Goal: Book appointment/travel/reservation

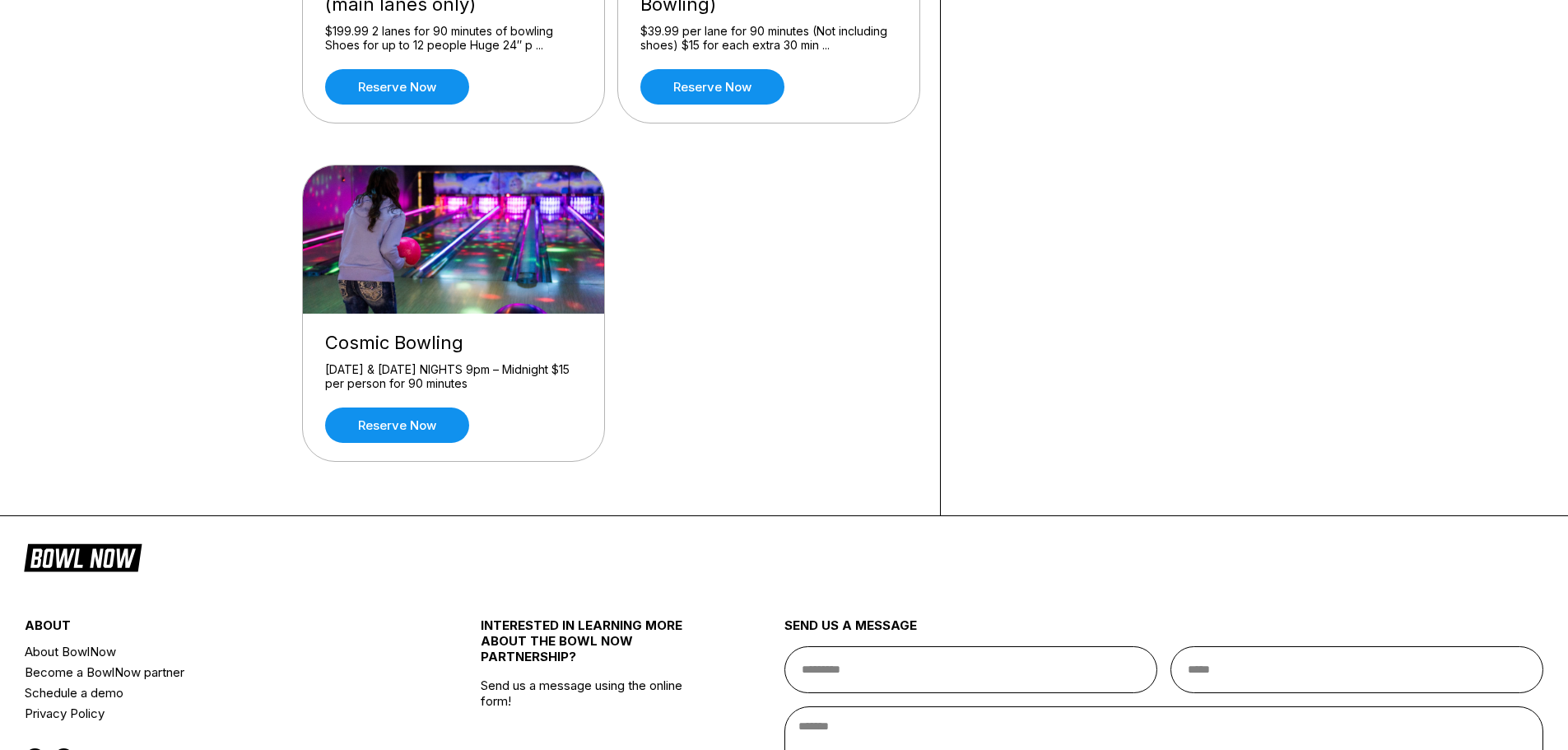
scroll to position [655, 0]
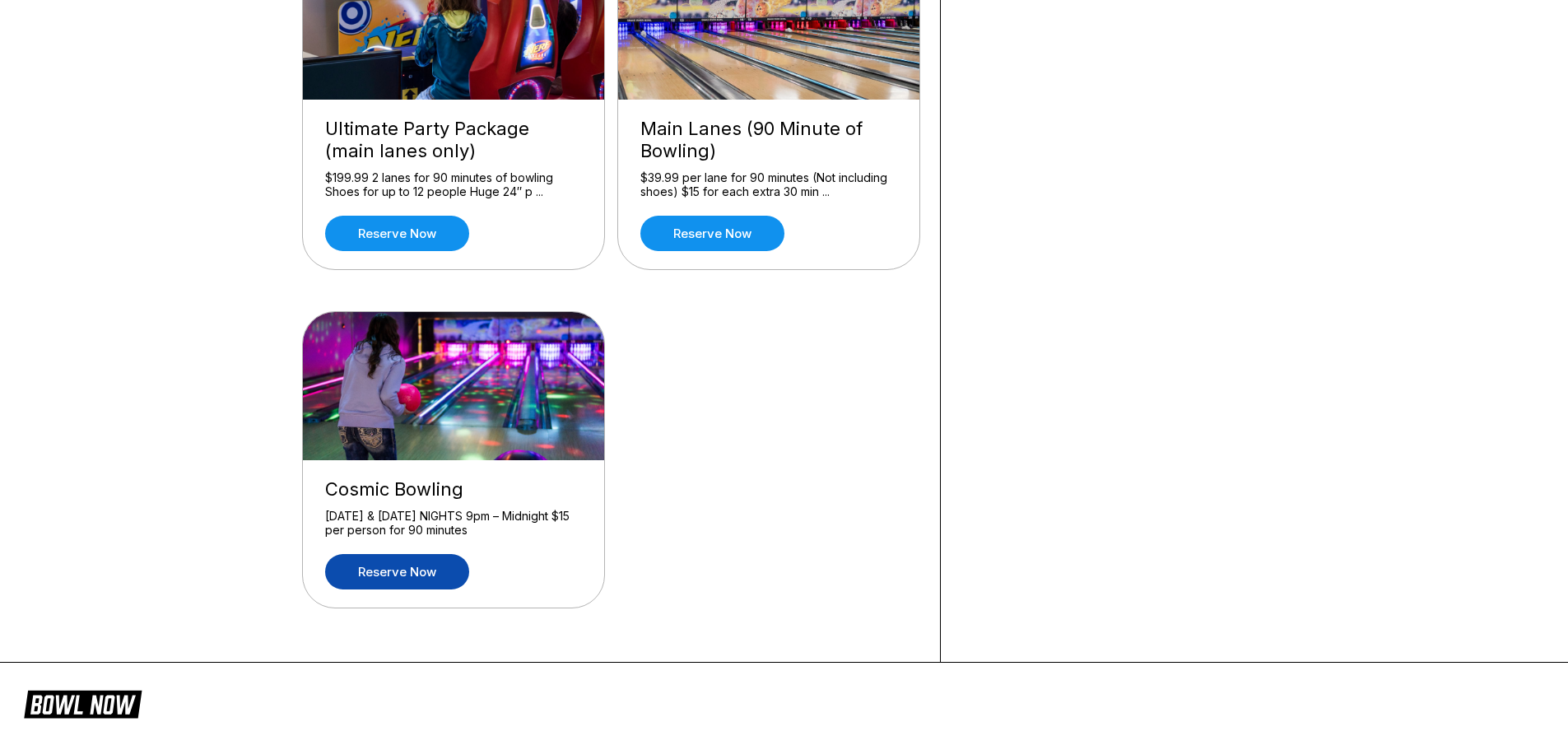
click at [379, 572] on link "Reserve now" at bounding box center [398, 572] width 144 height 35
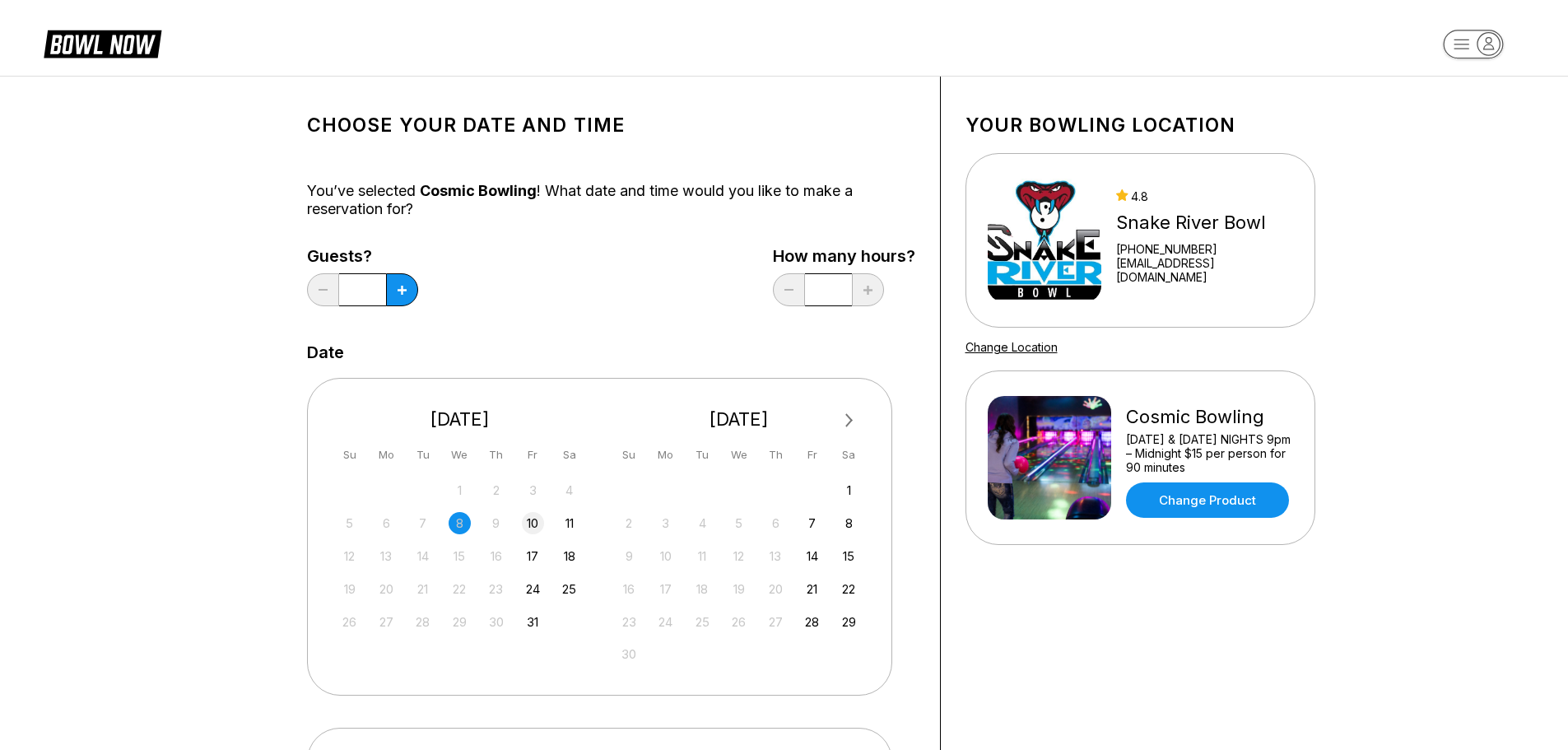
click at [531, 520] on div "10" at bounding box center [533, 523] width 22 height 22
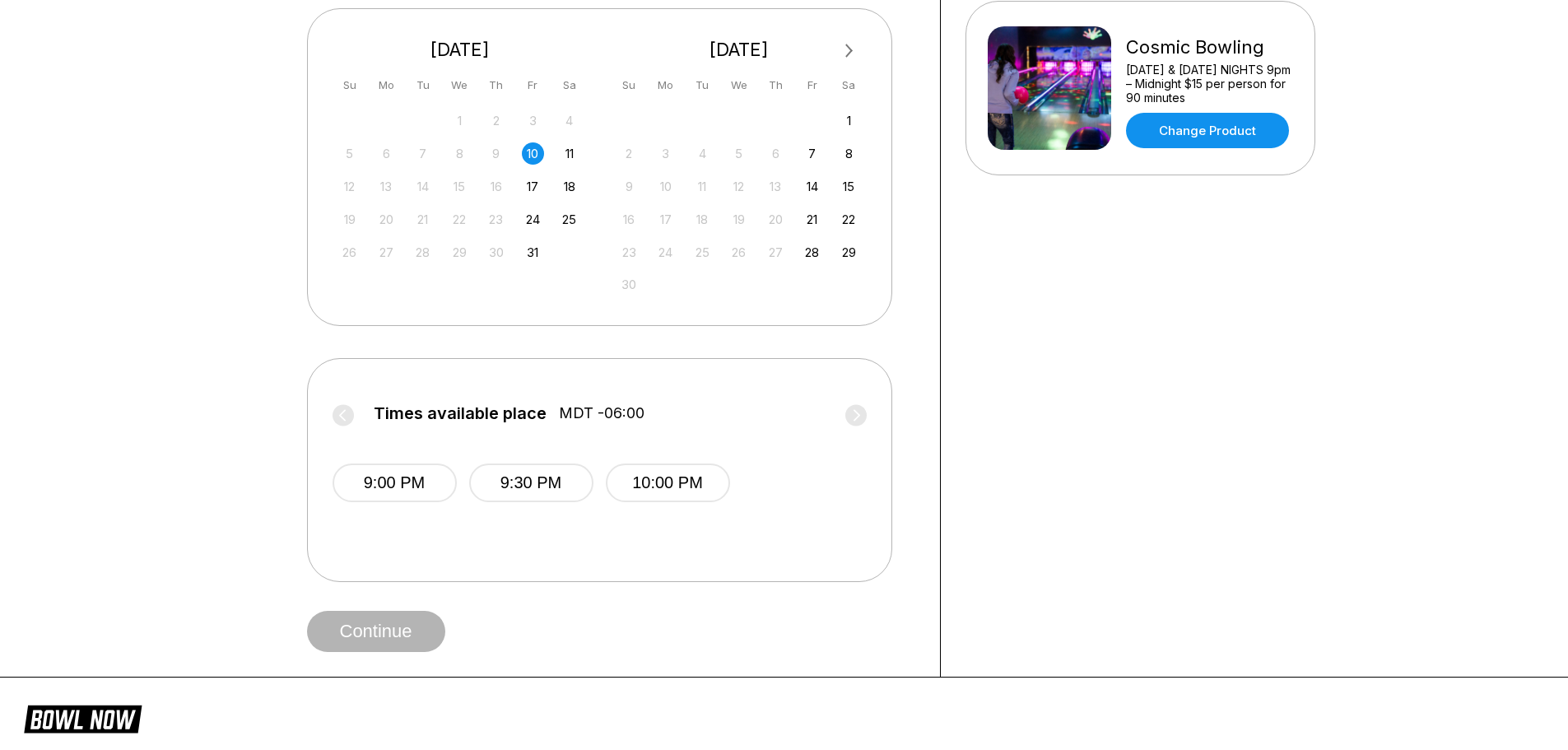
scroll to position [412, 0]
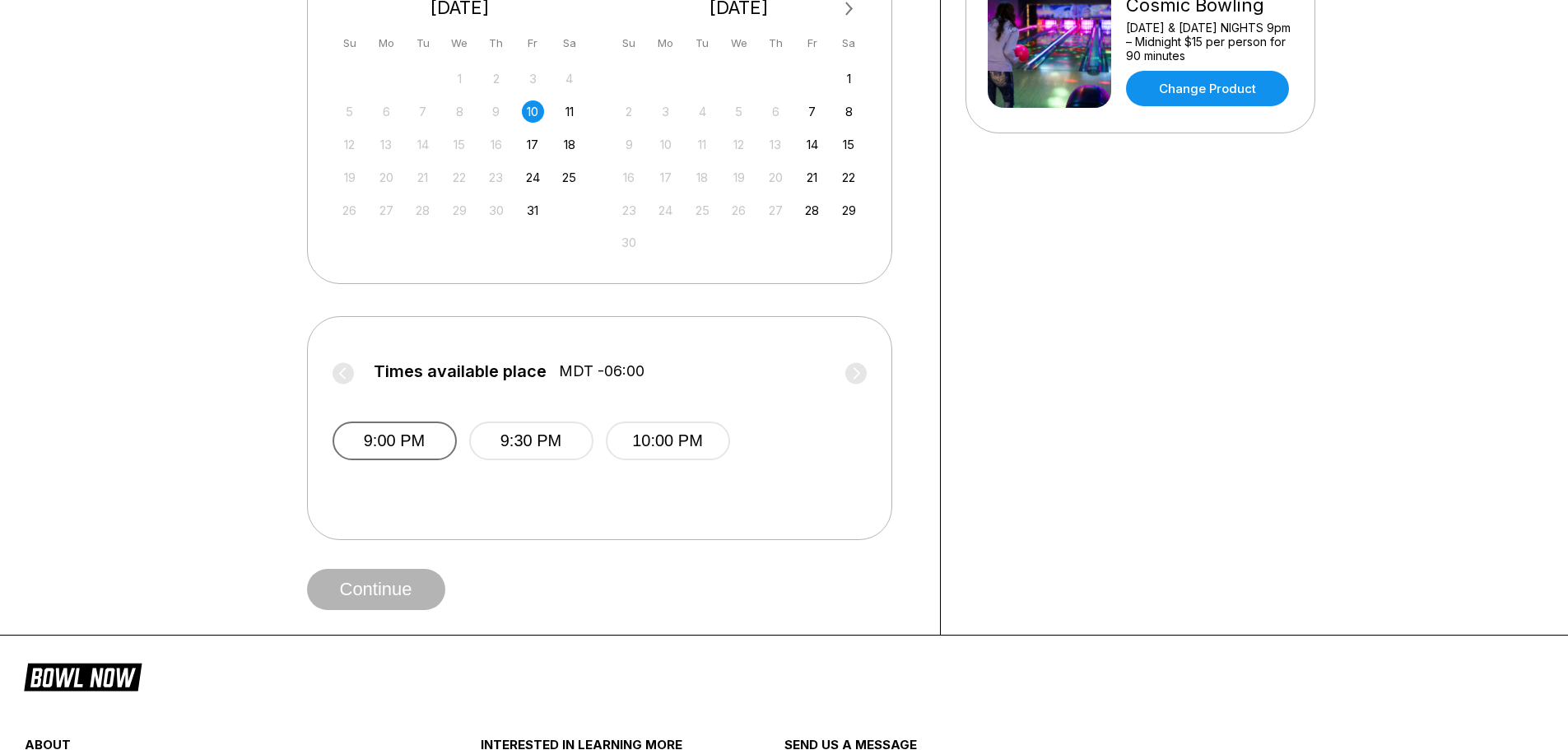
click at [437, 446] on button "9:00 PM" at bounding box center [395, 441] width 124 height 39
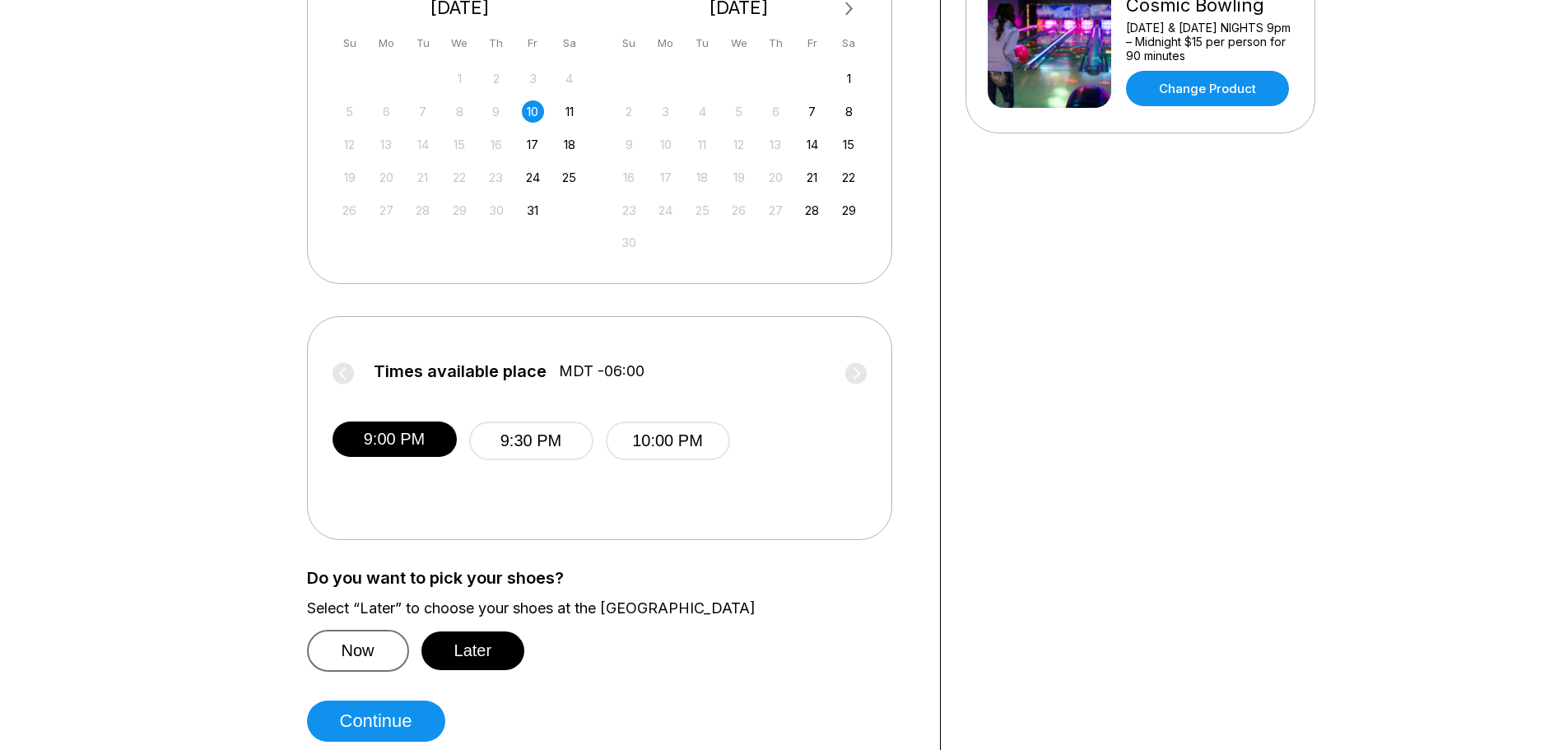
click at [341, 648] on button "Now" at bounding box center [358, 650] width 102 height 42
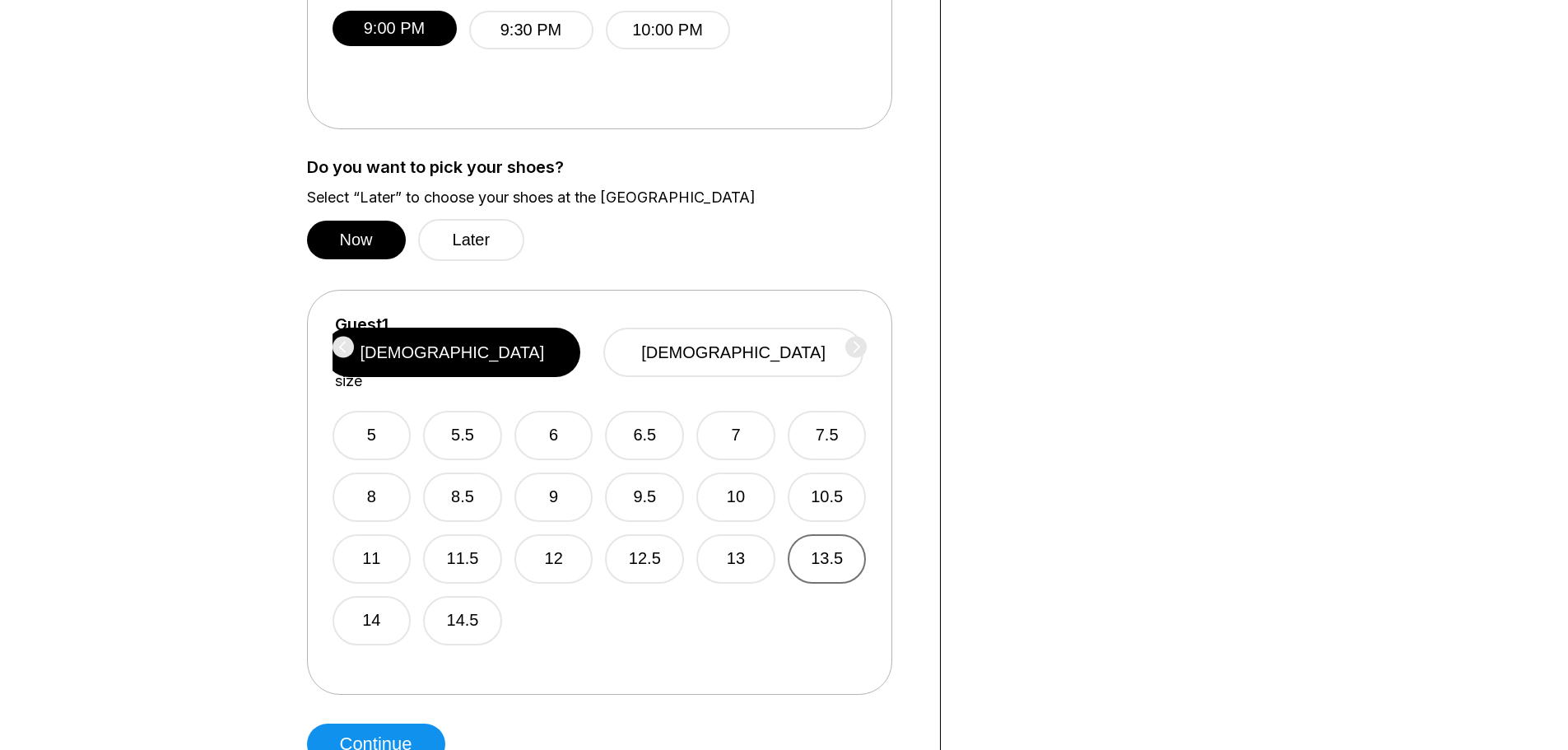
scroll to position [824, 0]
click at [778, 342] on button "[DEMOGRAPHIC_DATA]" at bounding box center [733, 351] width 260 height 49
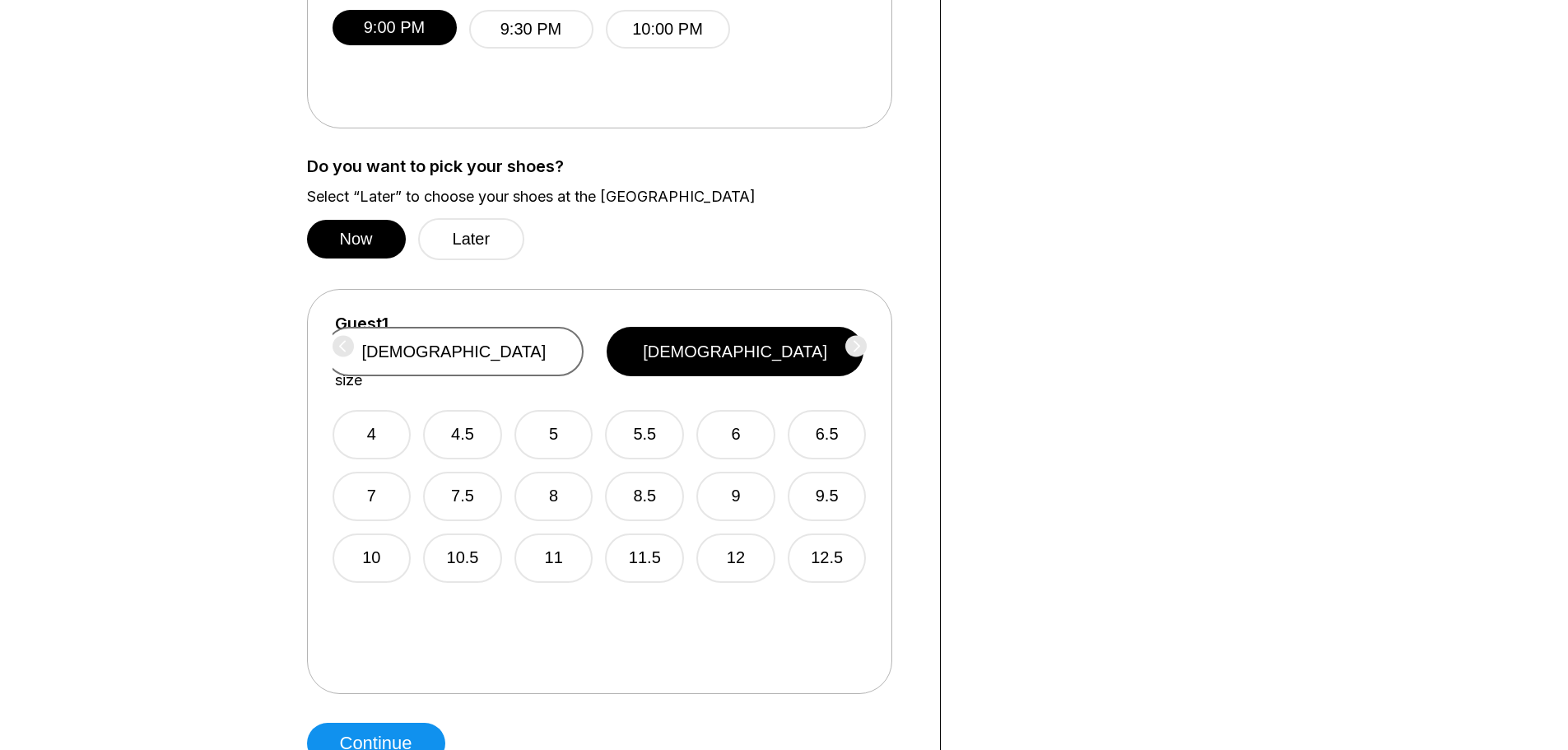
click at [584, 337] on button "[DEMOGRAPHIC_DATA]" at bounding box center [454, 351] width 260 height 49
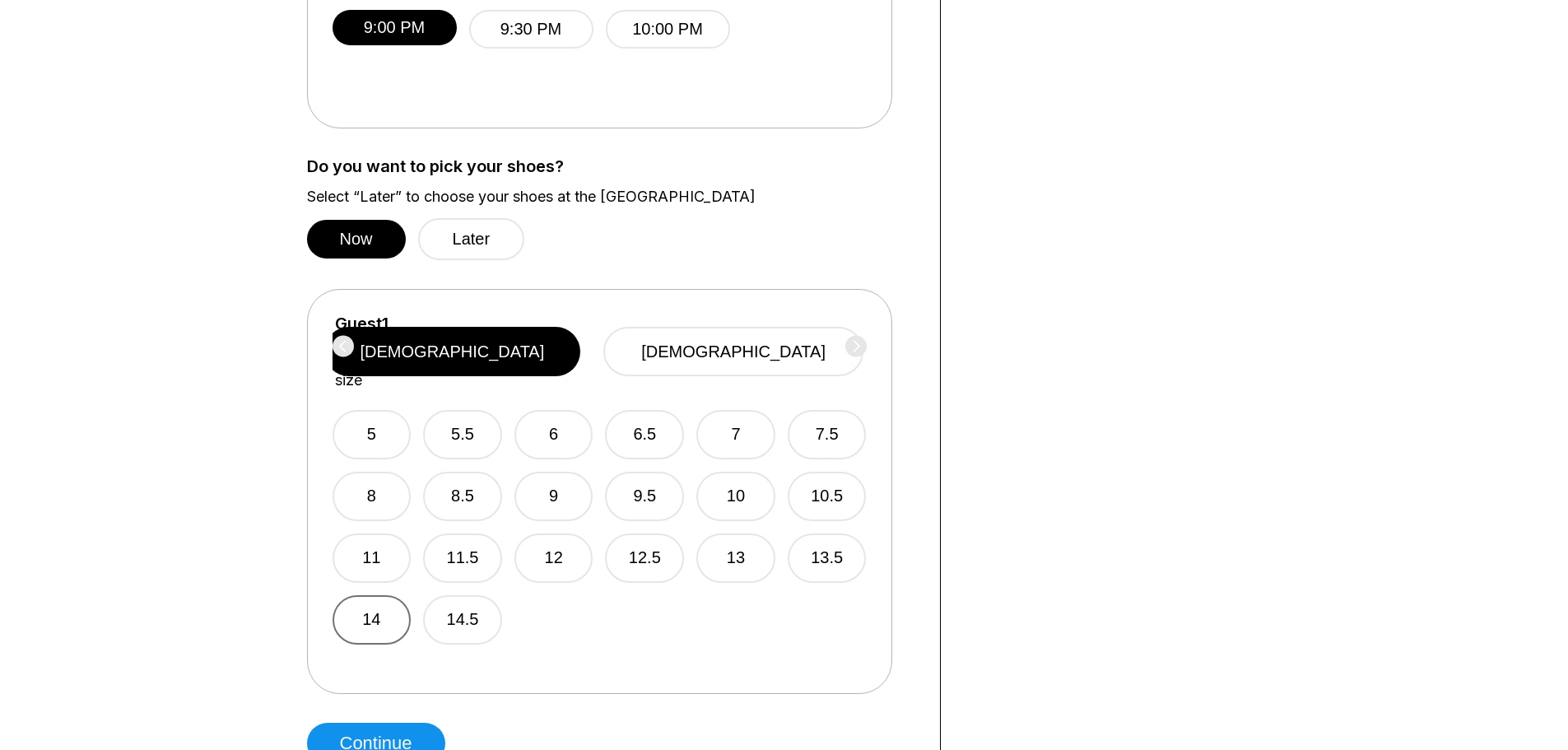
click at [386, 596] on button "14" at bounding box center [372, 620] width 79 height 49
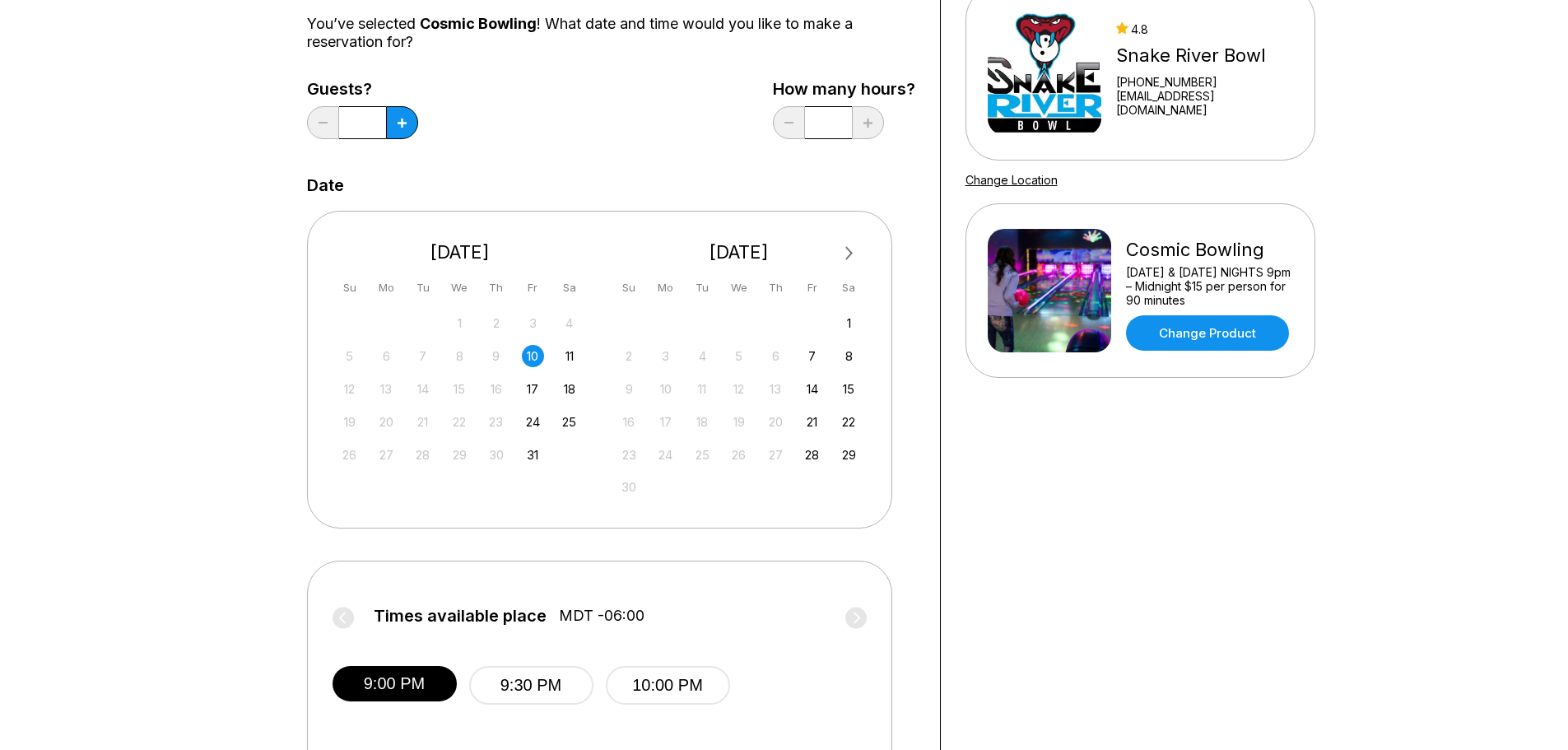
scroll to position [165, 0]
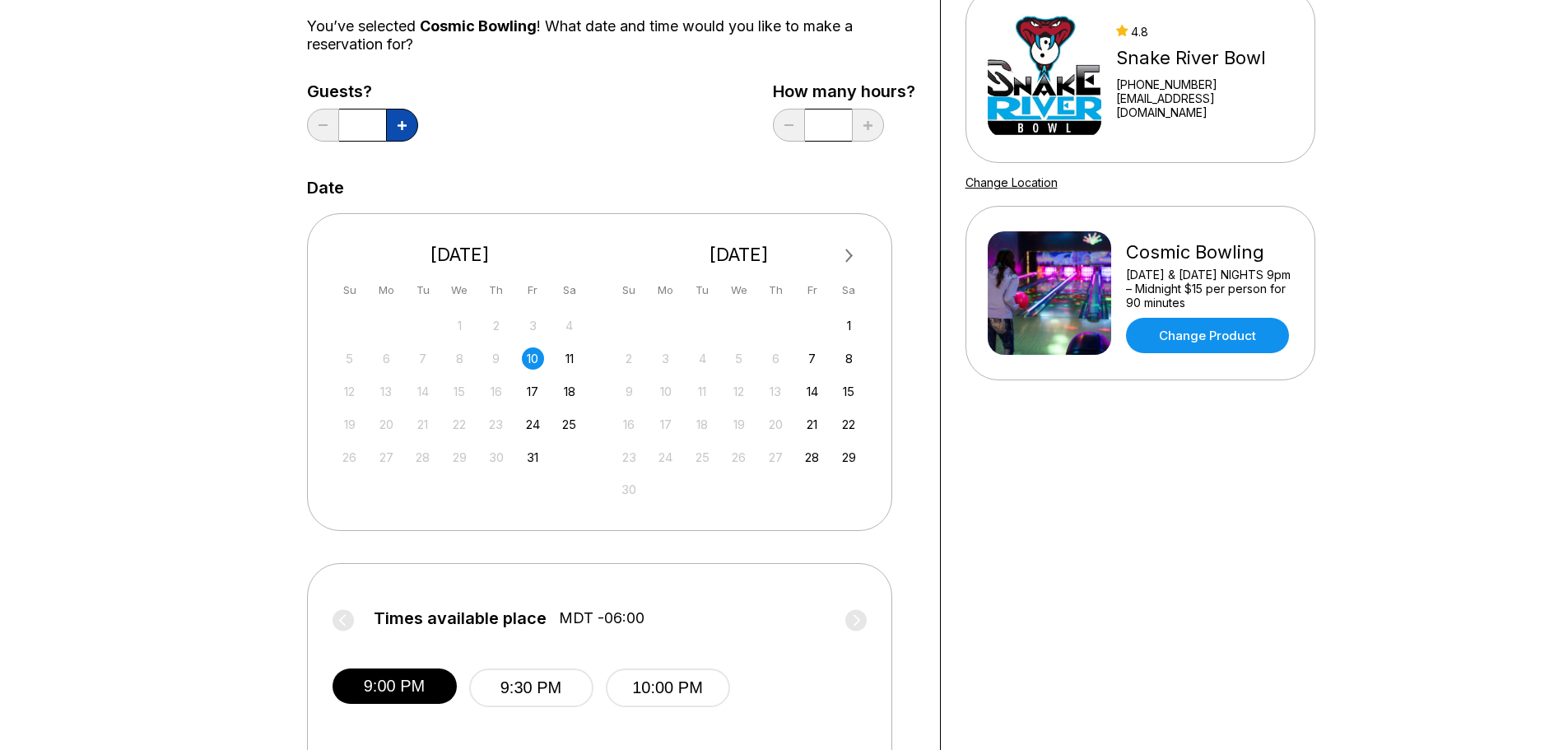
click at [404, 125] on icon at bounding box center [402, 126] width 9 height 9
type input "*"
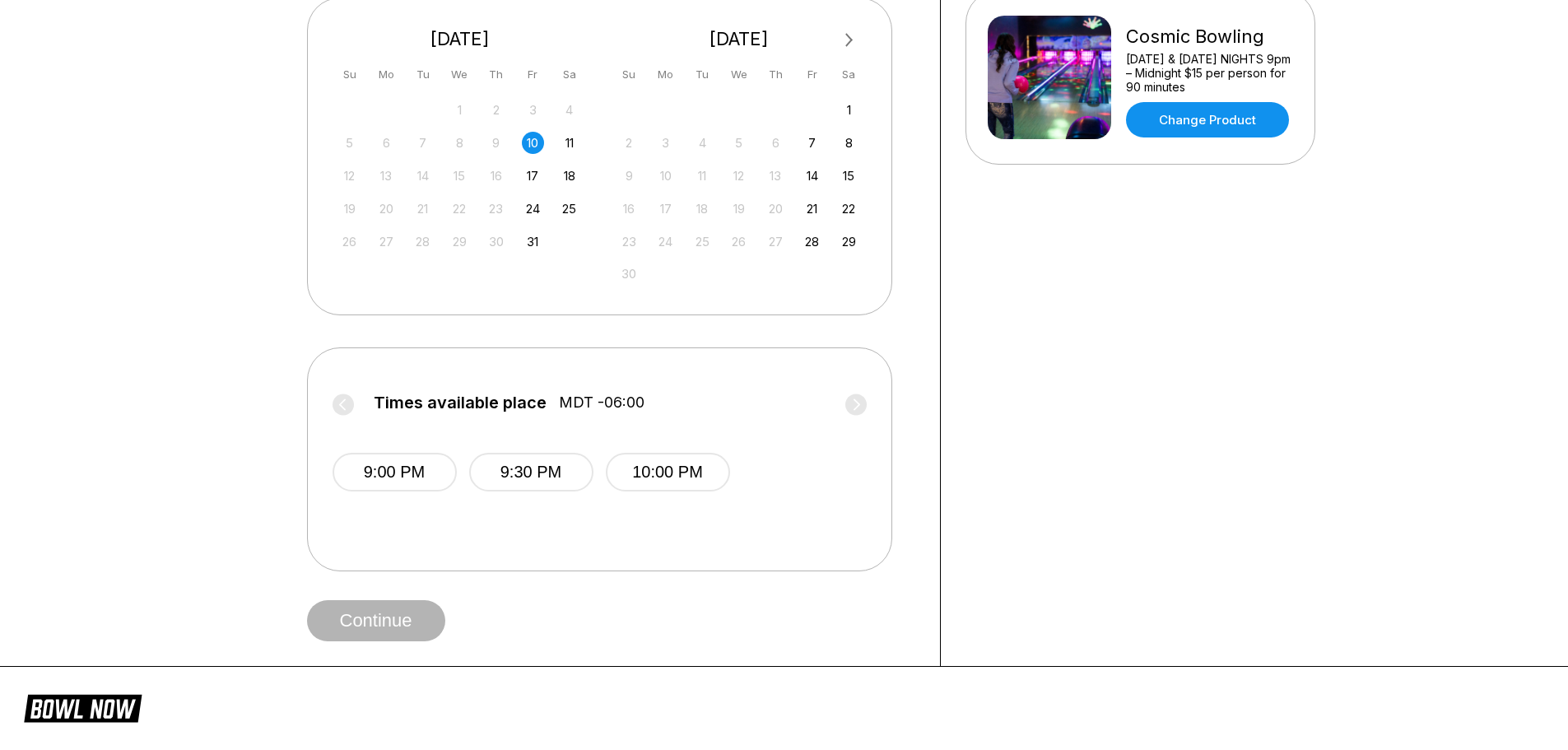
scroll to position [412, 0]
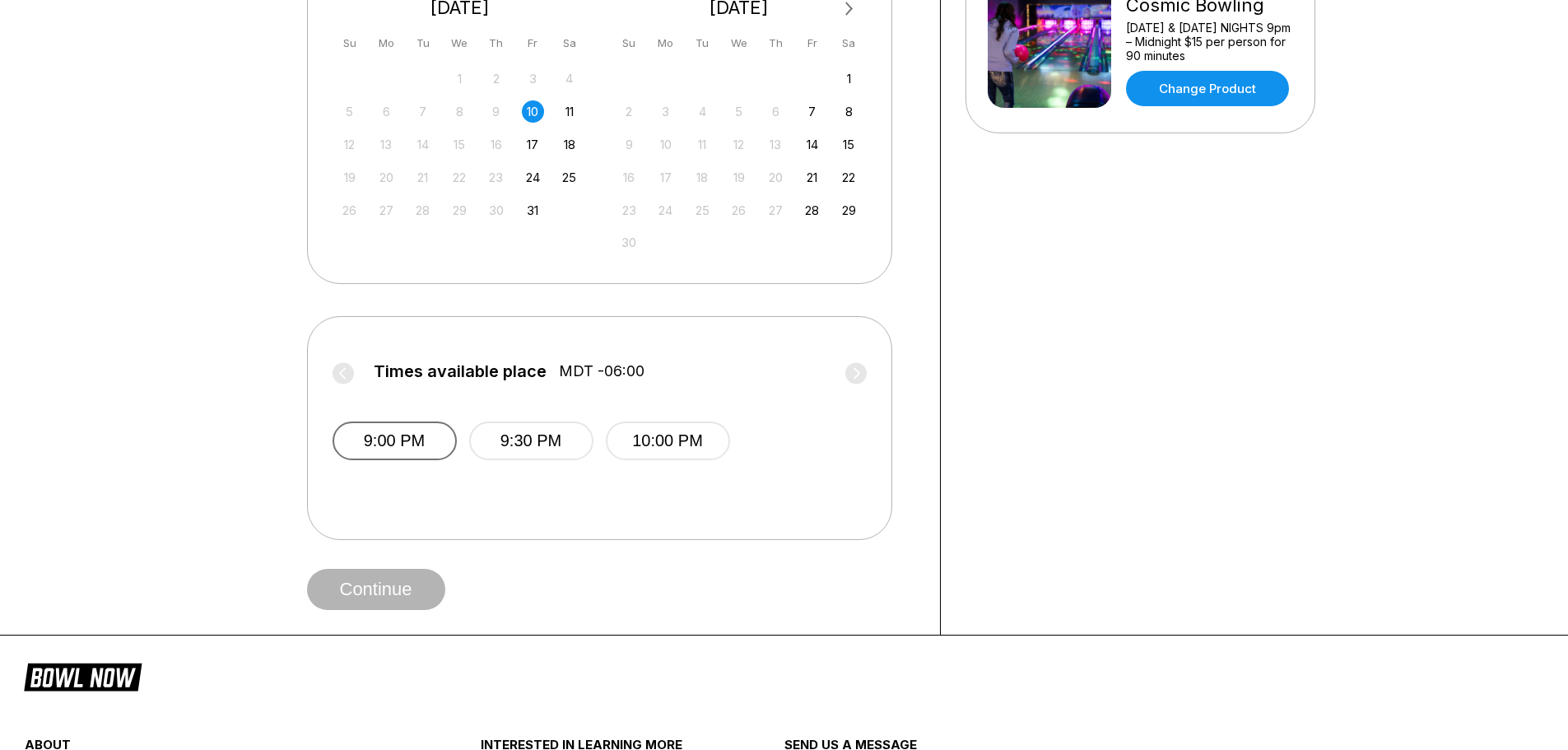
click at [403, 437] on button "9:00 PM" at bounding box center [395, 441] width 124 height 39
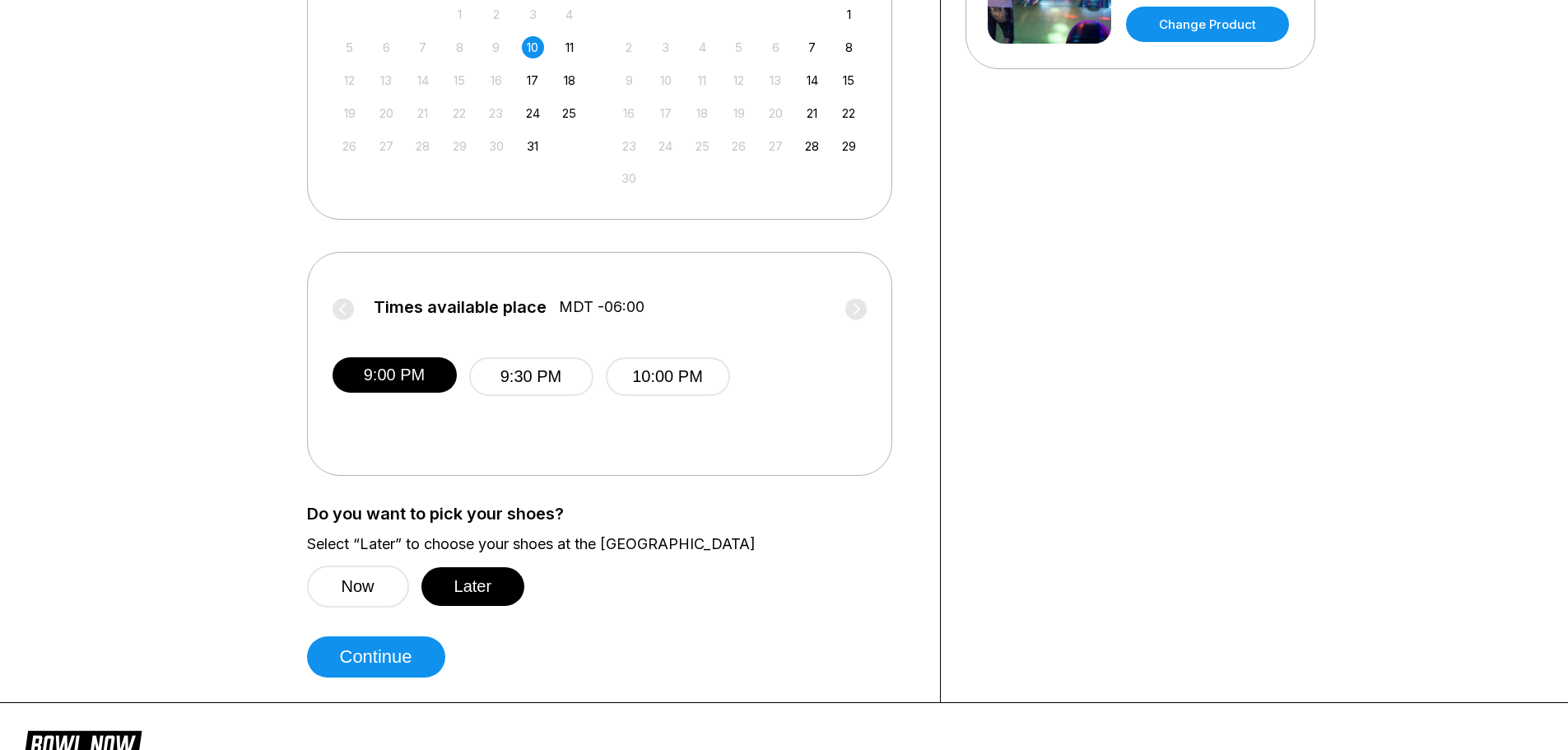
scroll to position [576, 0]
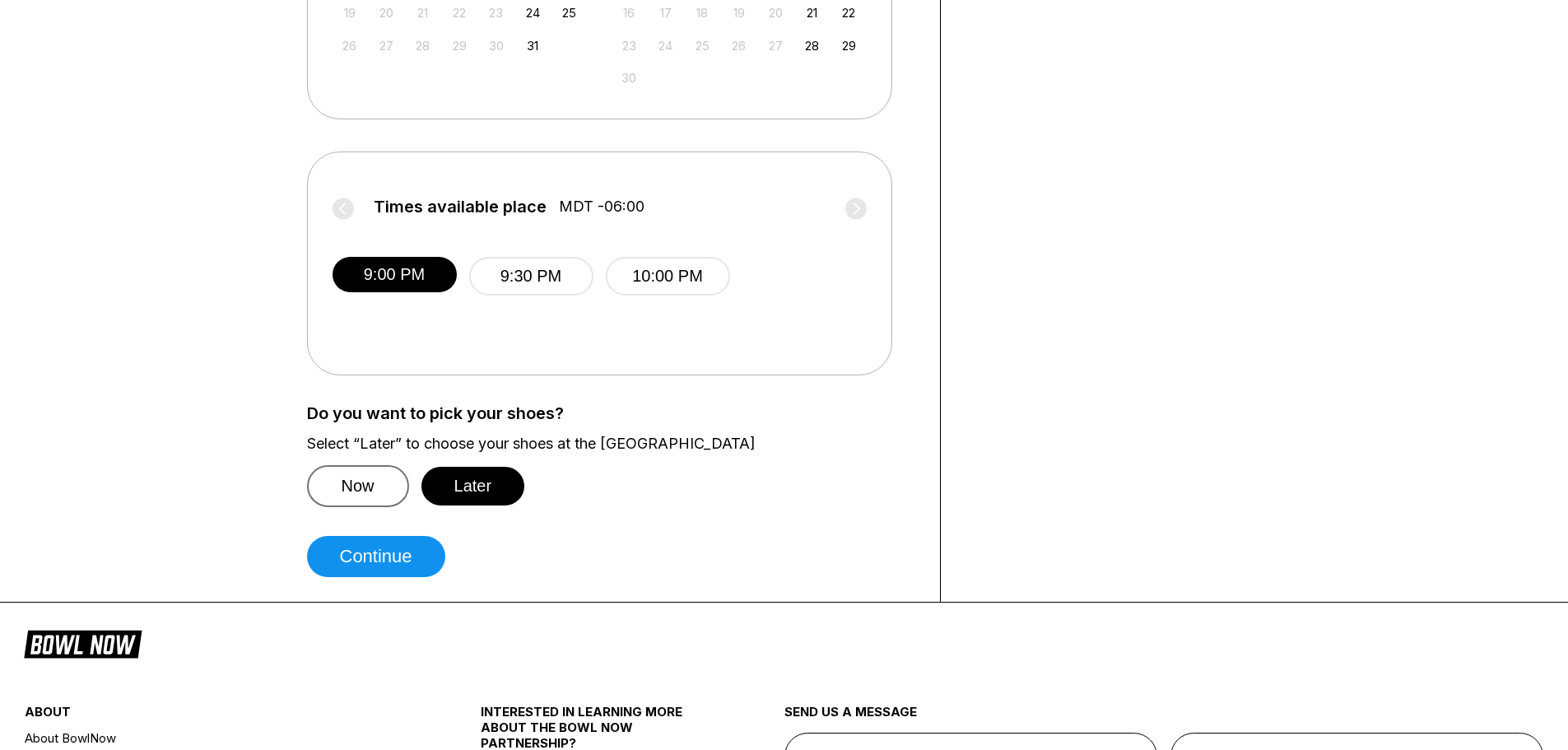
click at [375, 483] on button "Now" at bounding box center [358, 486] width 102 height 42
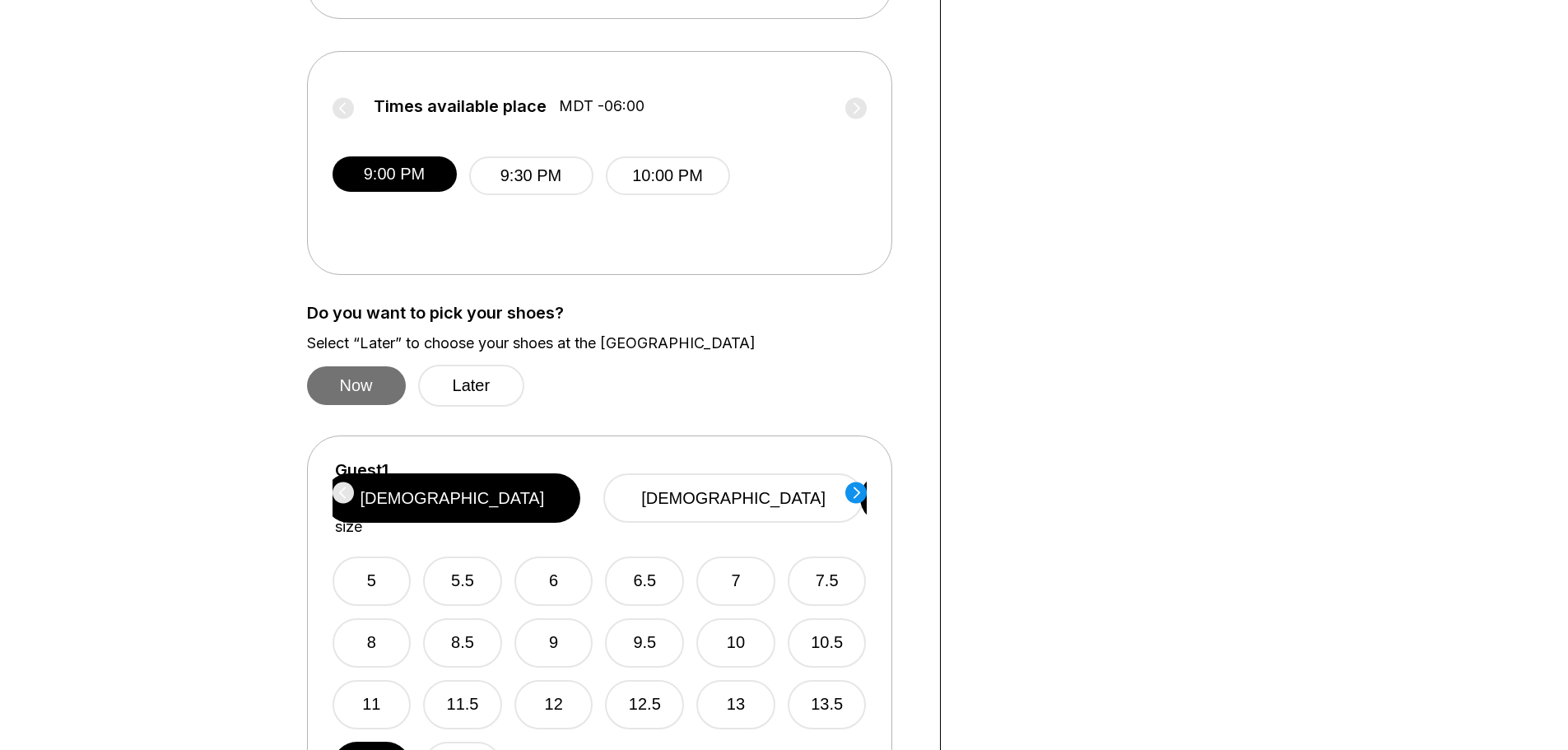
scroll to position [824, 0]
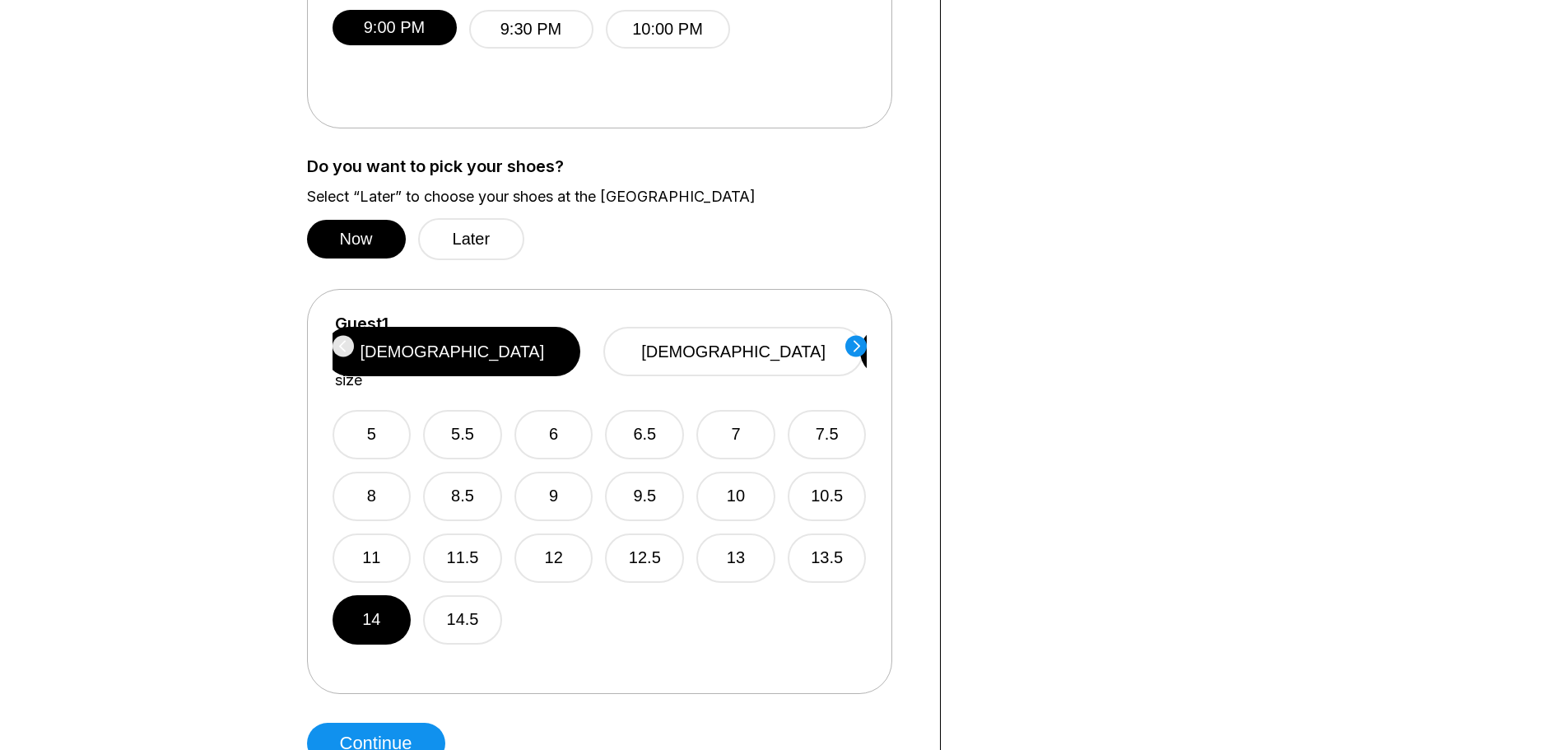
click at [853, 345] on circle at bounding box center [856, 345] width 21 height 21
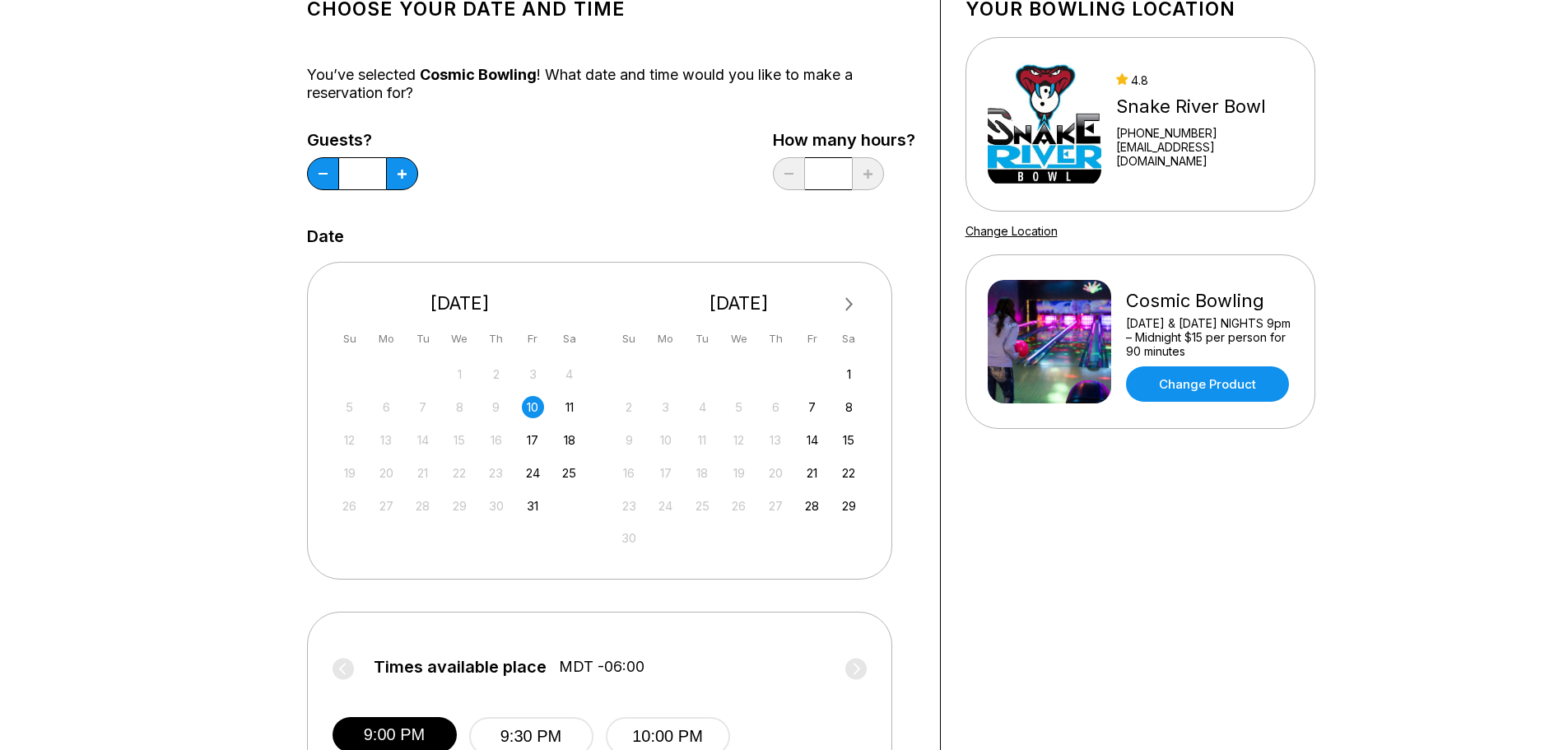
scroll to position [0, 0]
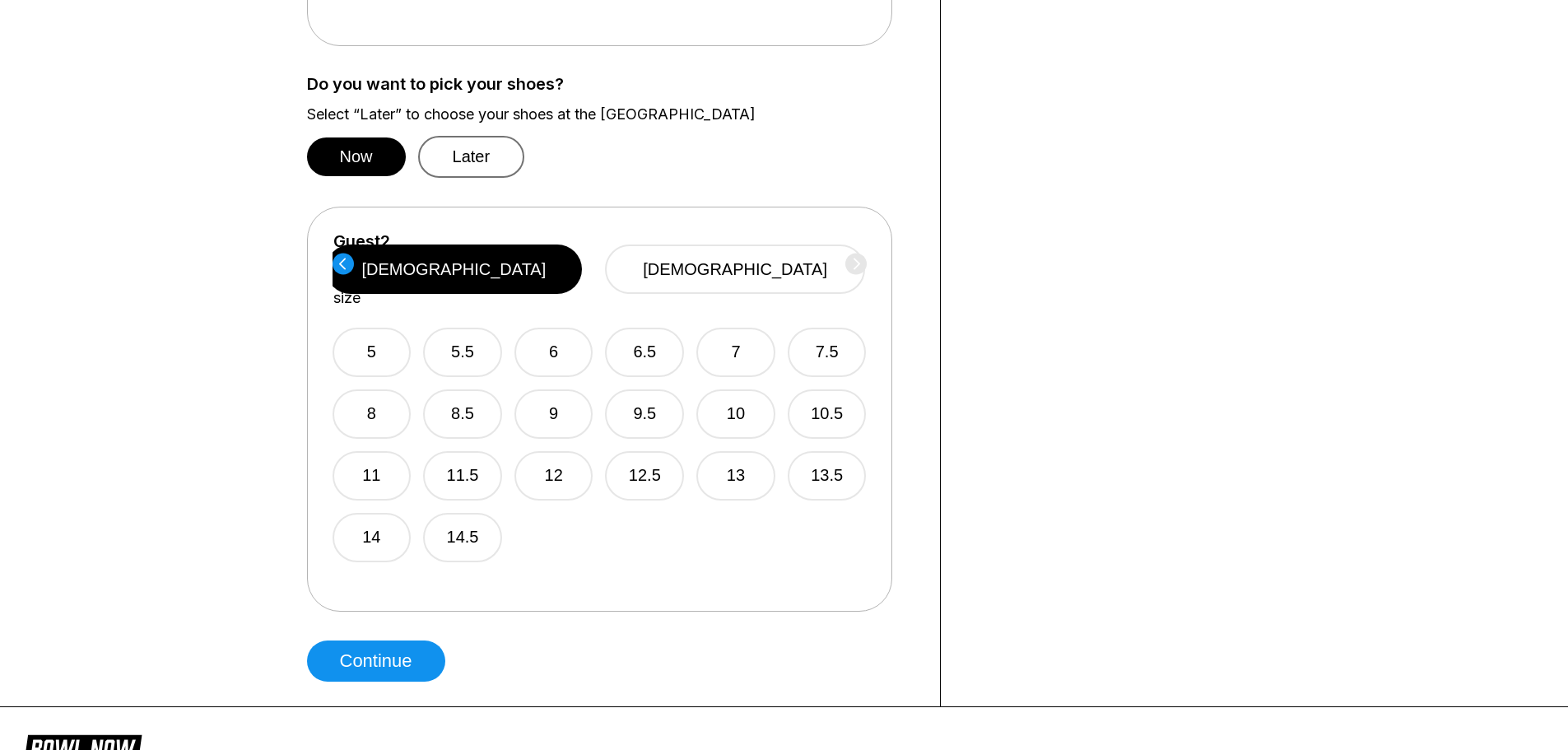
click at [464, 162] on button "Later" at bounding box center [472, 156] width 107 height 42
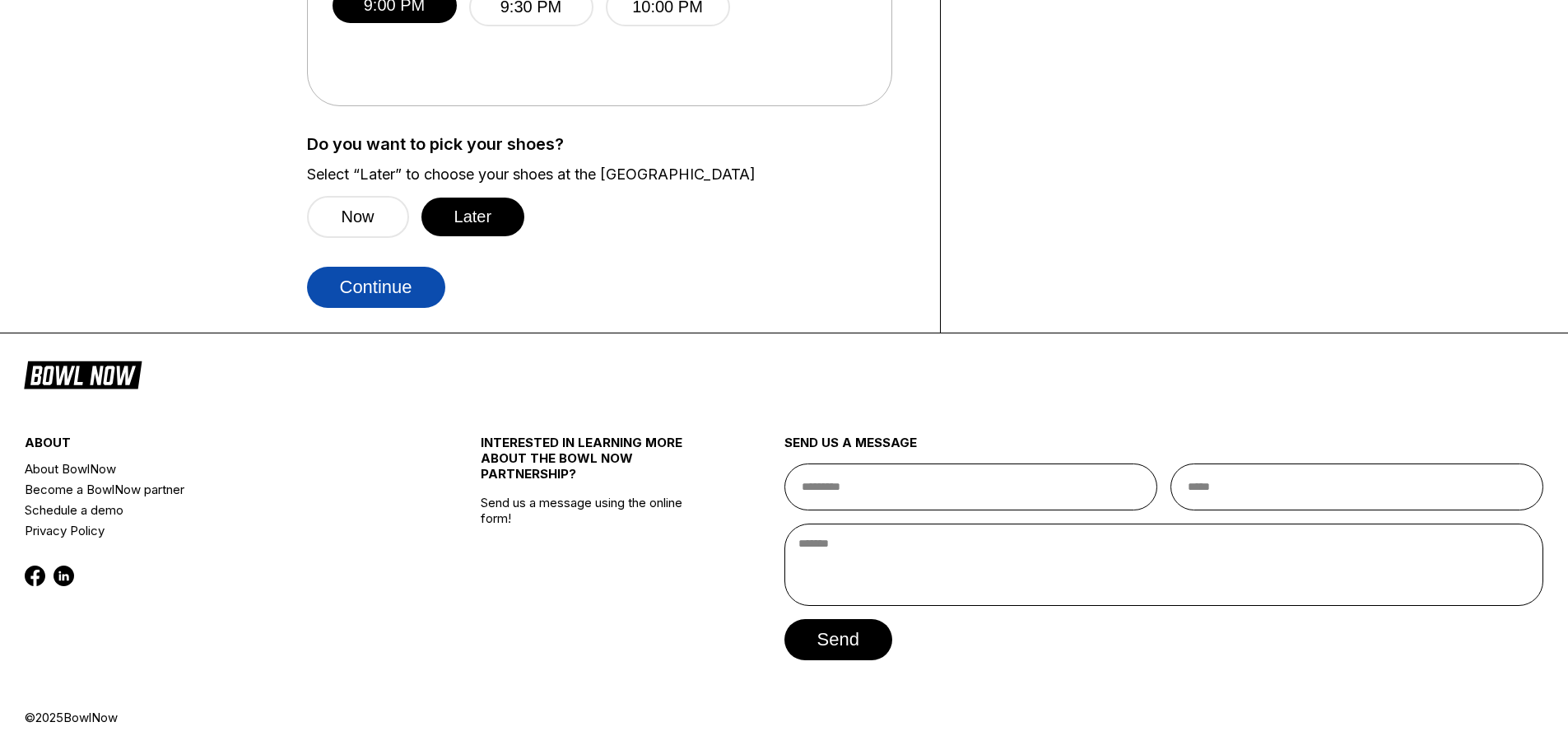
click at [375, 292] on button "Continue" at bounding box center [376, 288] width 139 height 42
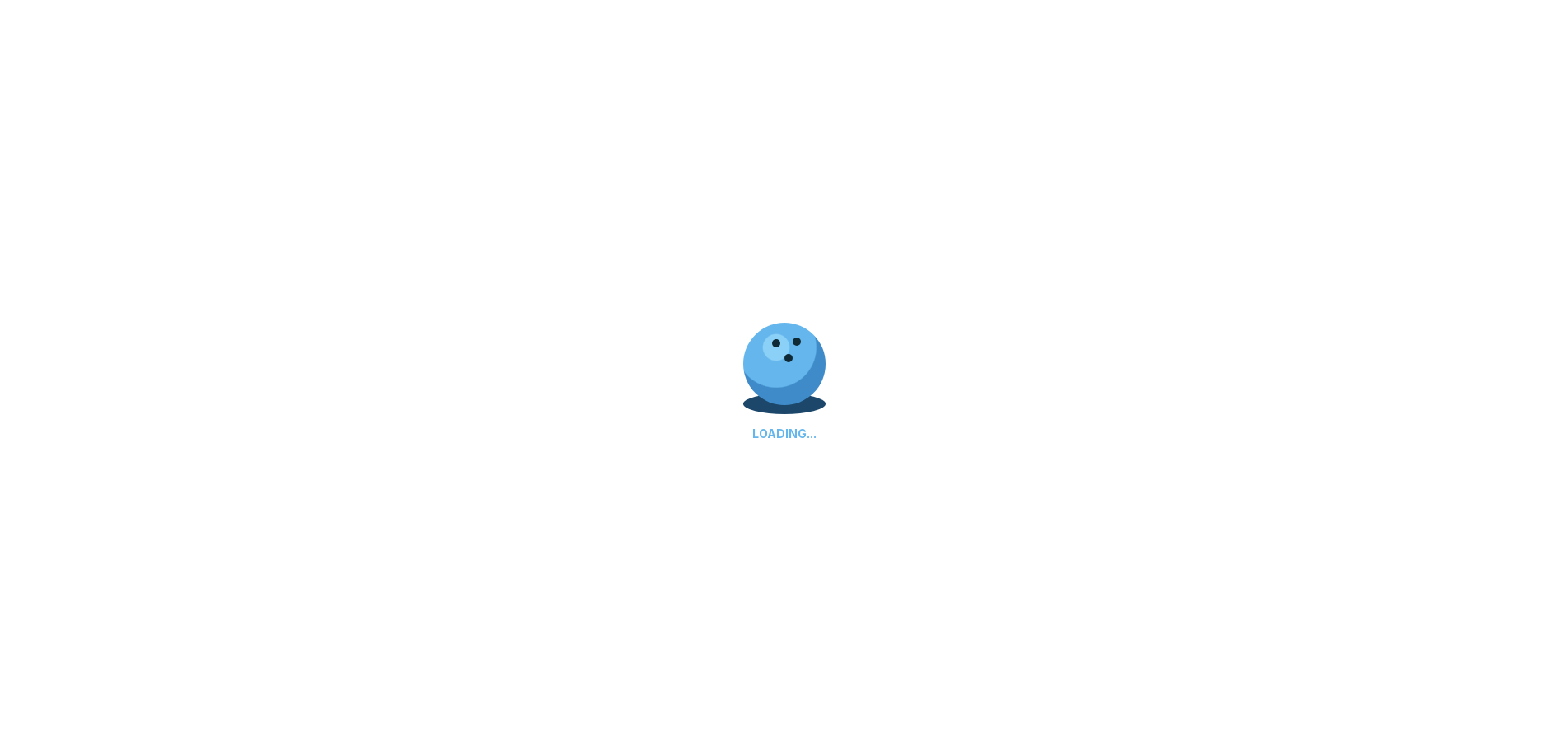
select select "**"
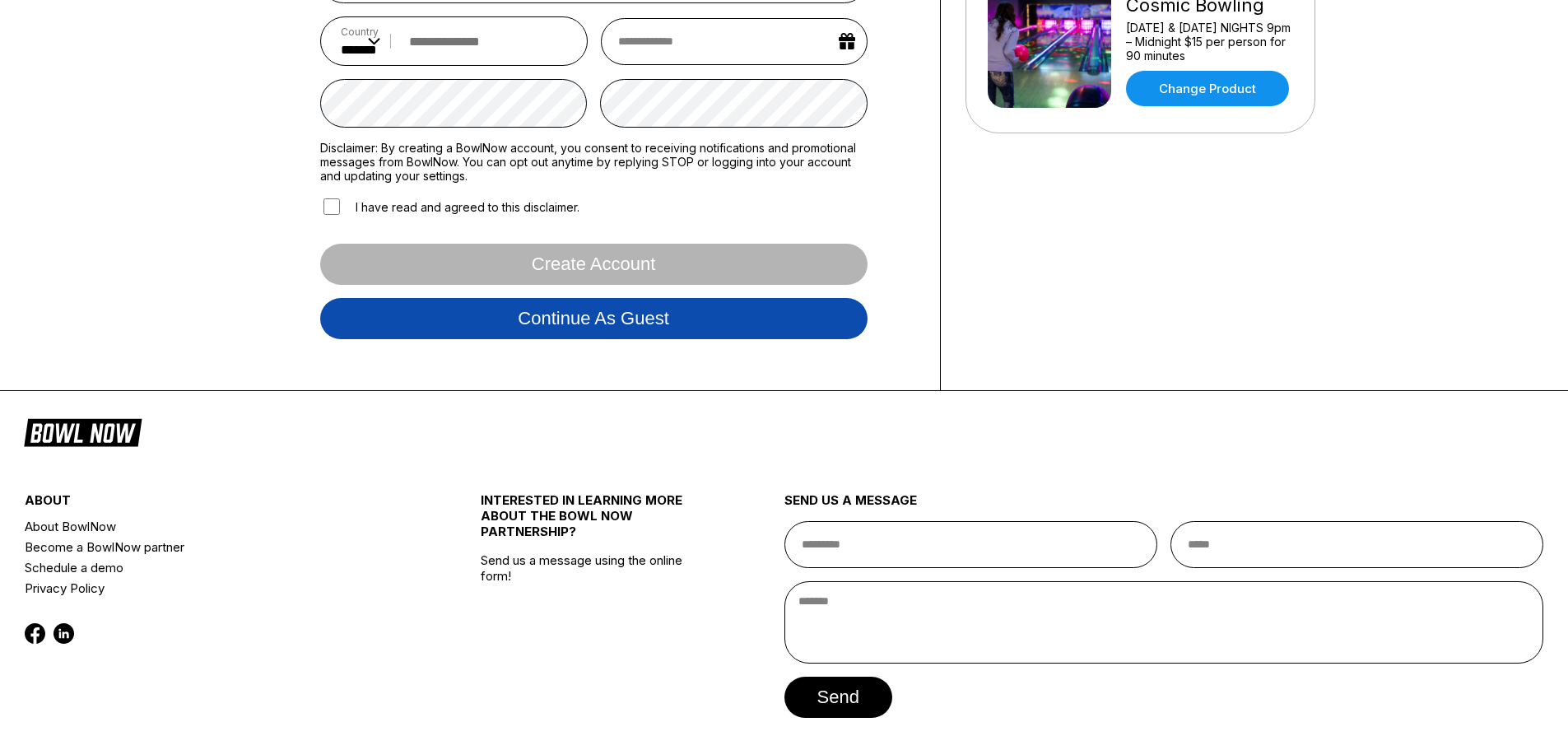
click at [684, 326] on button "Continue as guest" at bounding box center [594, 318] width 547 height 42
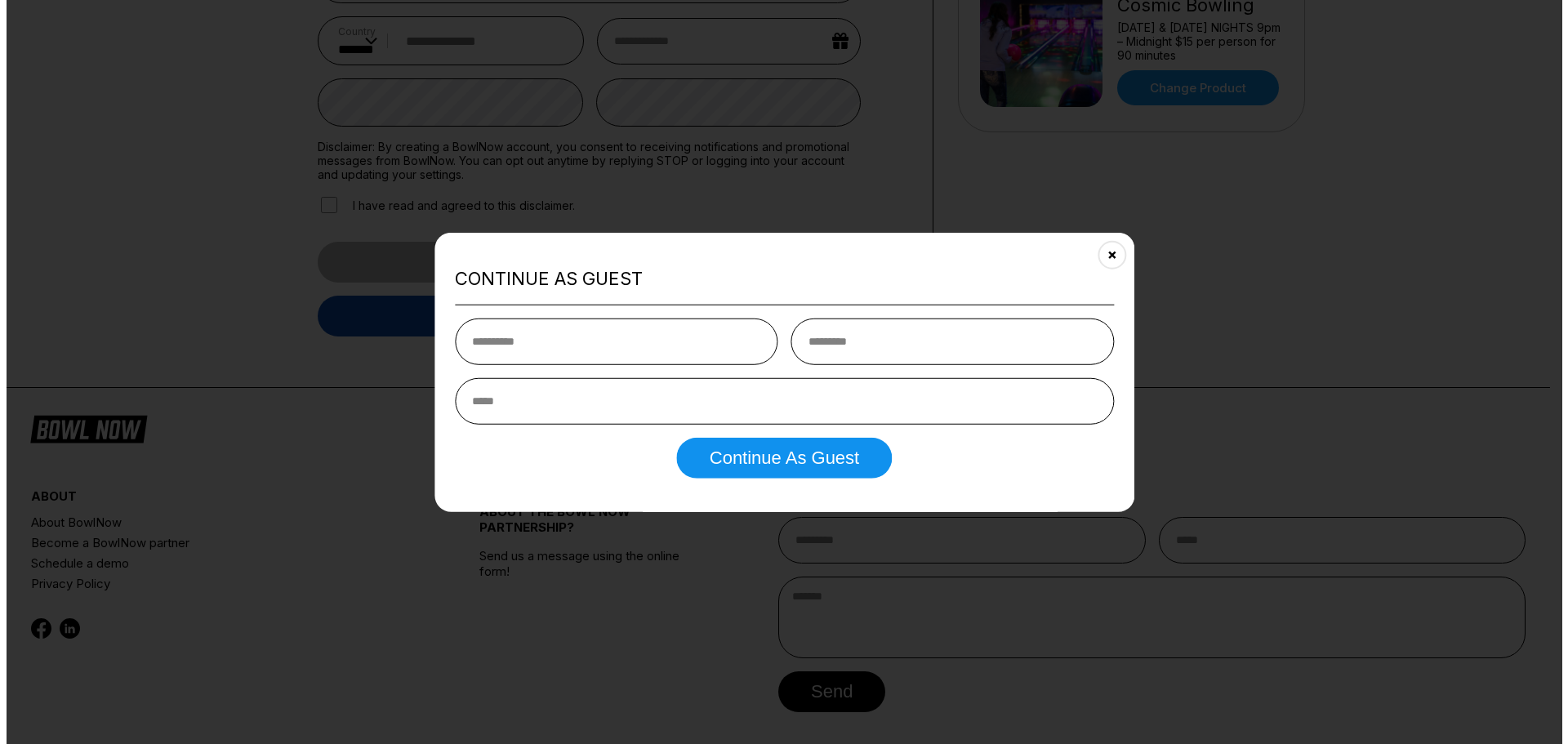
scroll to position [305, 0]
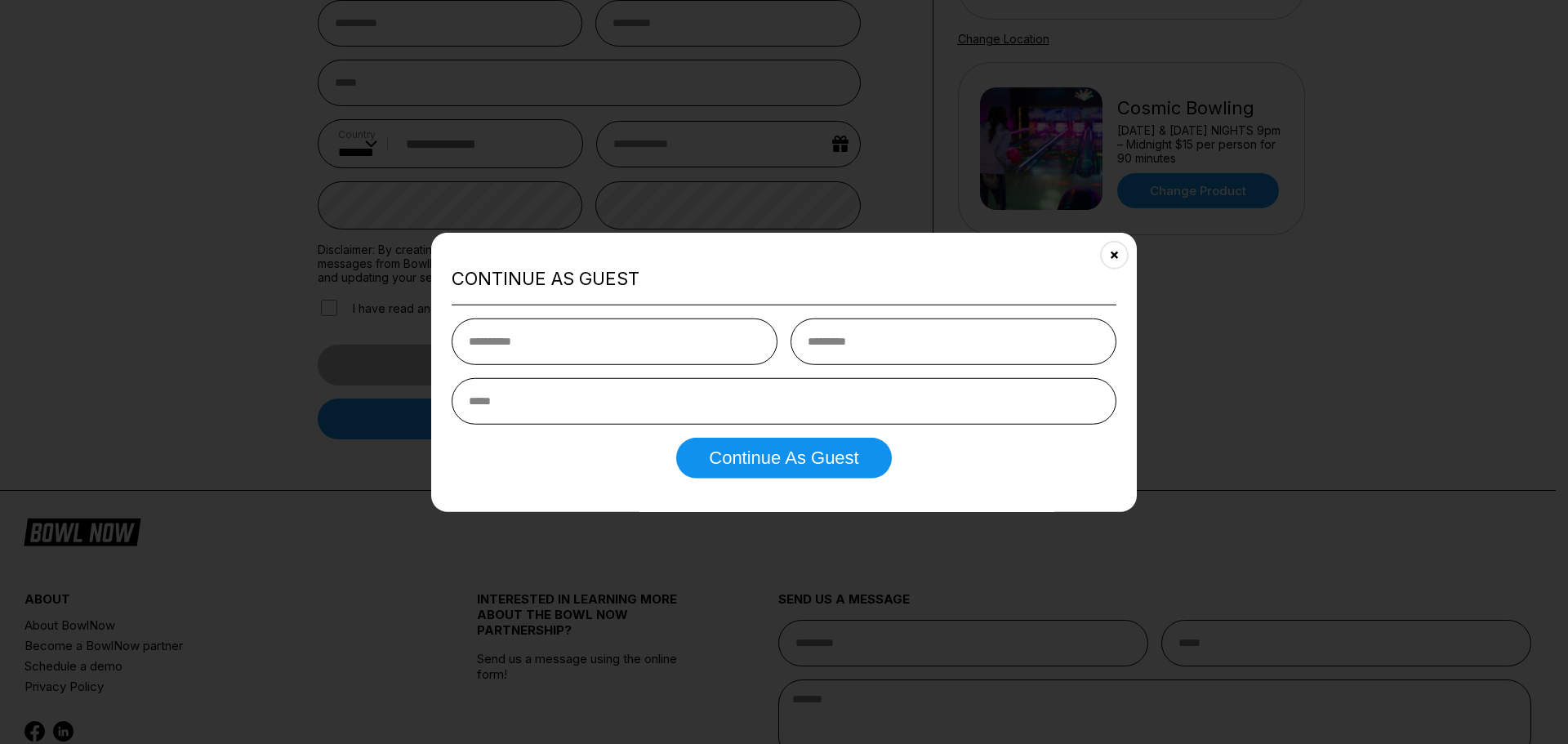
click at [638, 344] on input "text" at bounding box center [613, 341] width 326 height 47
type input "*****"
type input "******"
click at [624, 399] on input "email" at bounding box center [783, 401] width 665 height 47
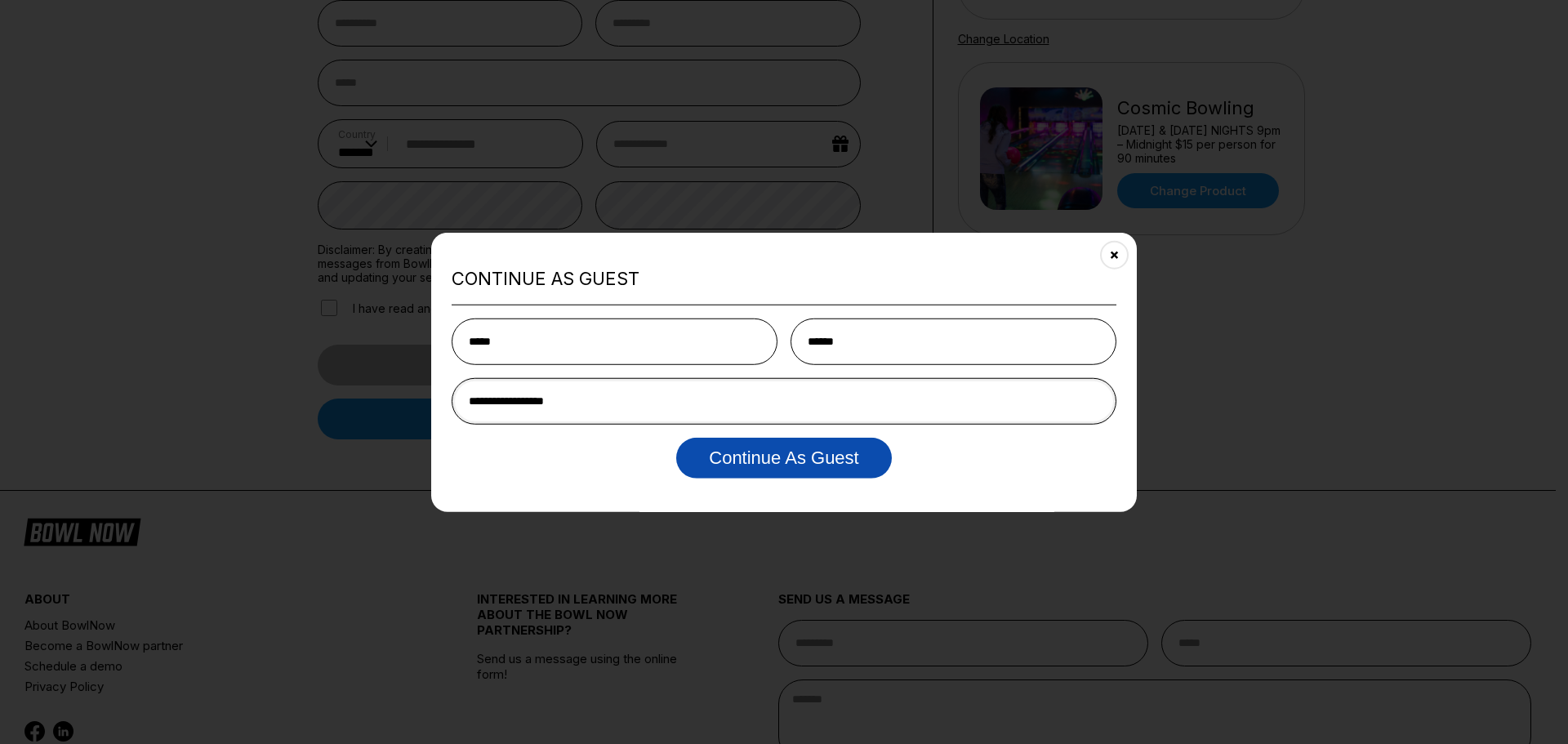
type input "**********"
click at [754, 463] on button "Continue as Guest" at bounding box center [783, 458] width 215 height 41
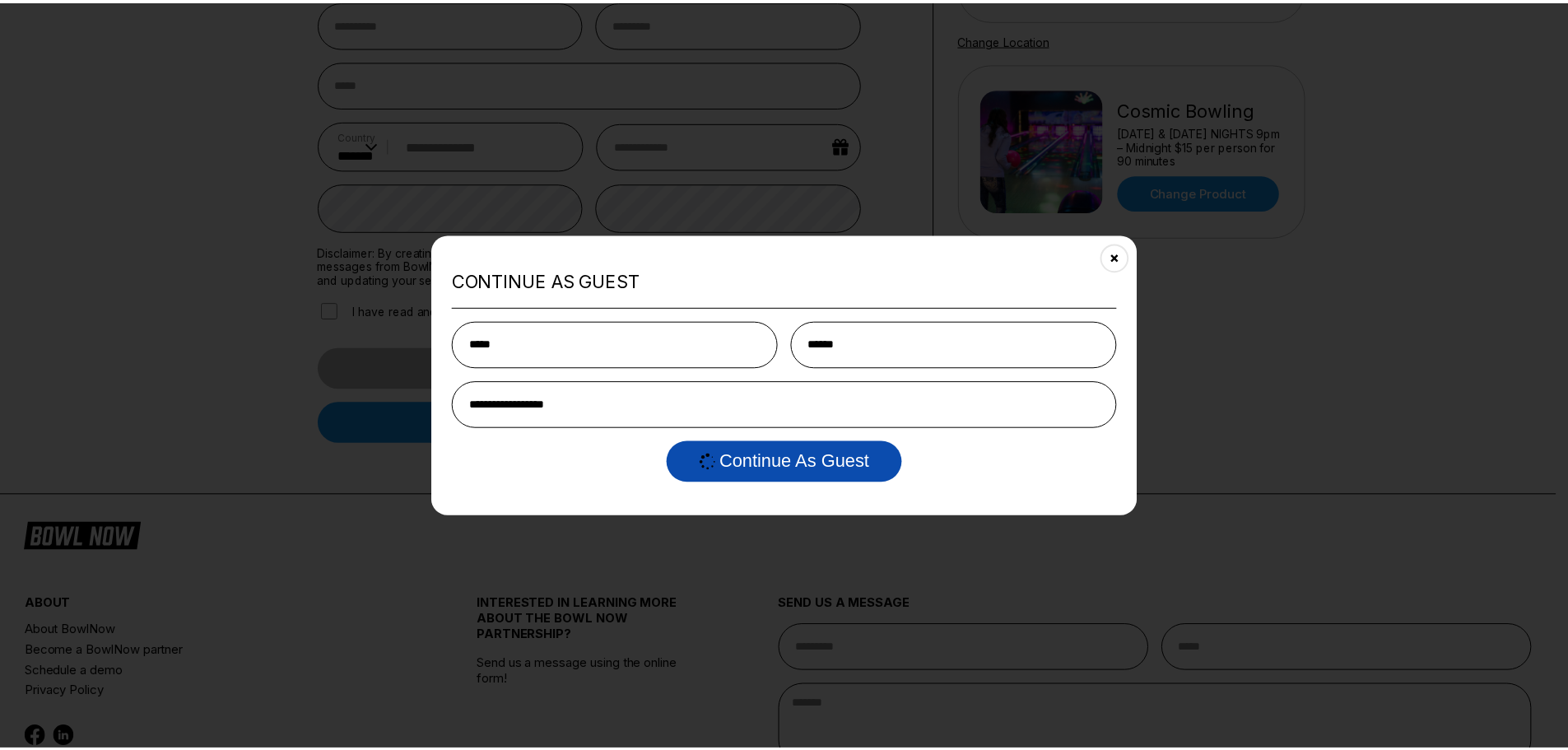
scroll to position [0, 0]
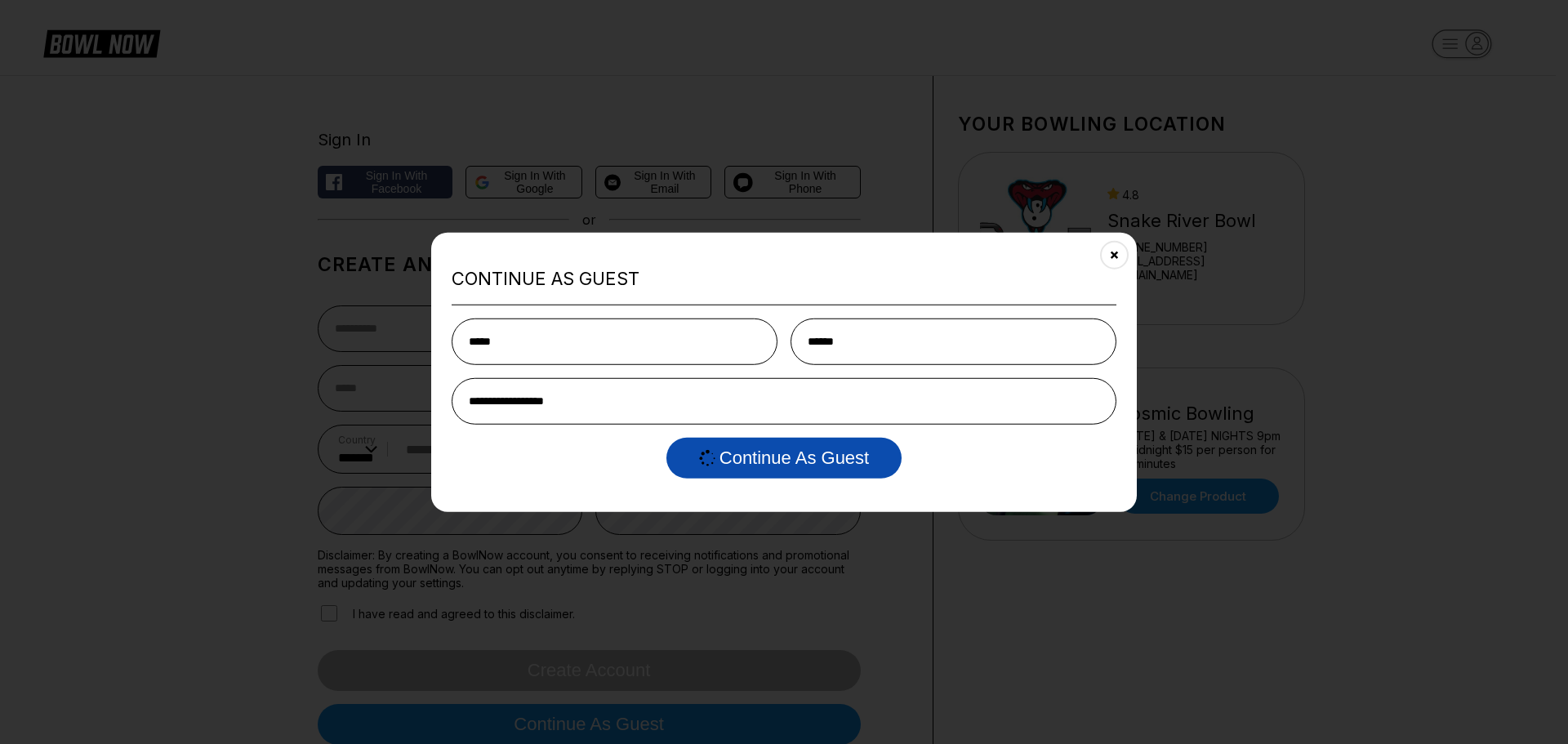
select select "**"
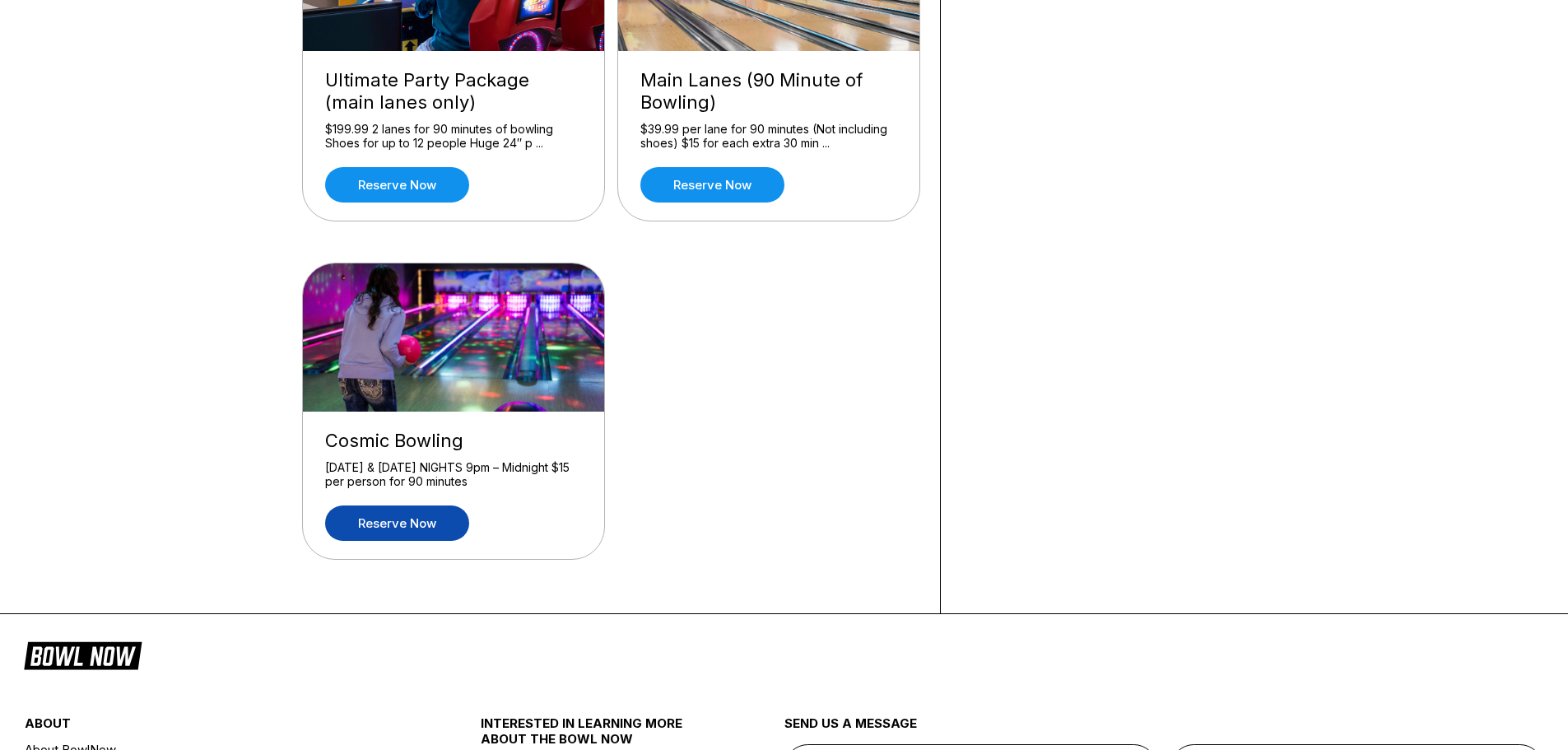
scroll to position [408, 0]
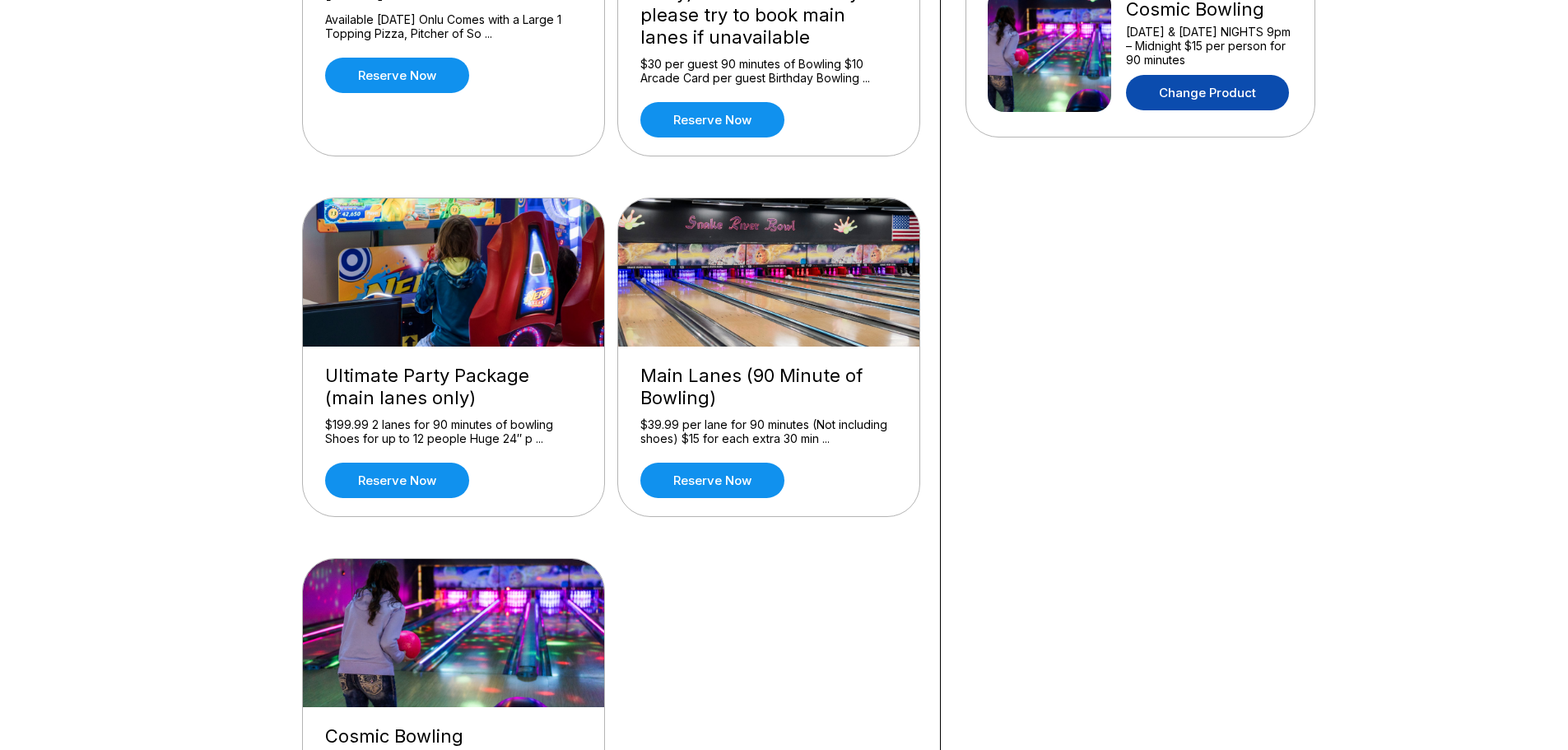
click at [1201, 94] on link "Change Product" at bounding box center [1207, 92] width 163 height 35
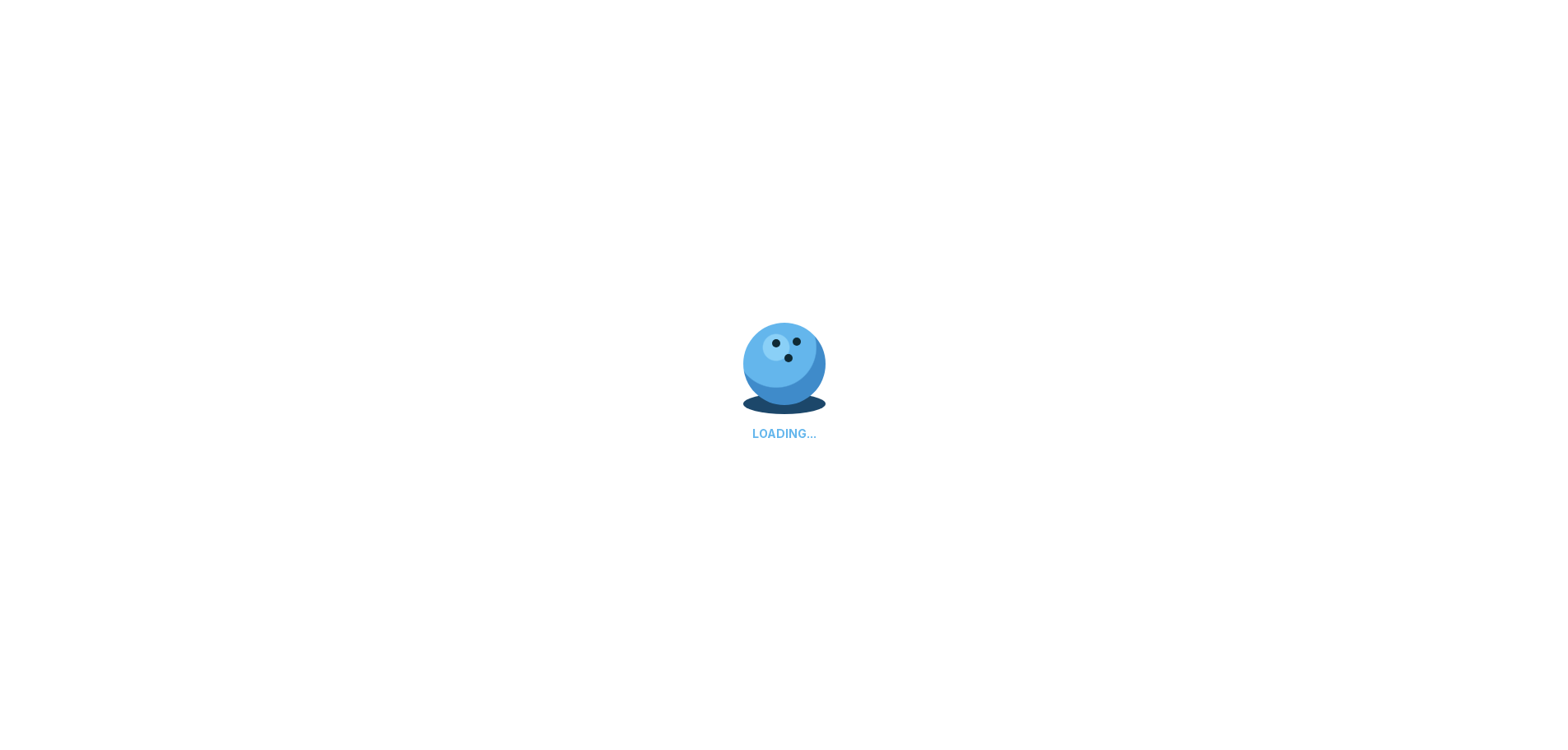
scroll to position [0, 0]
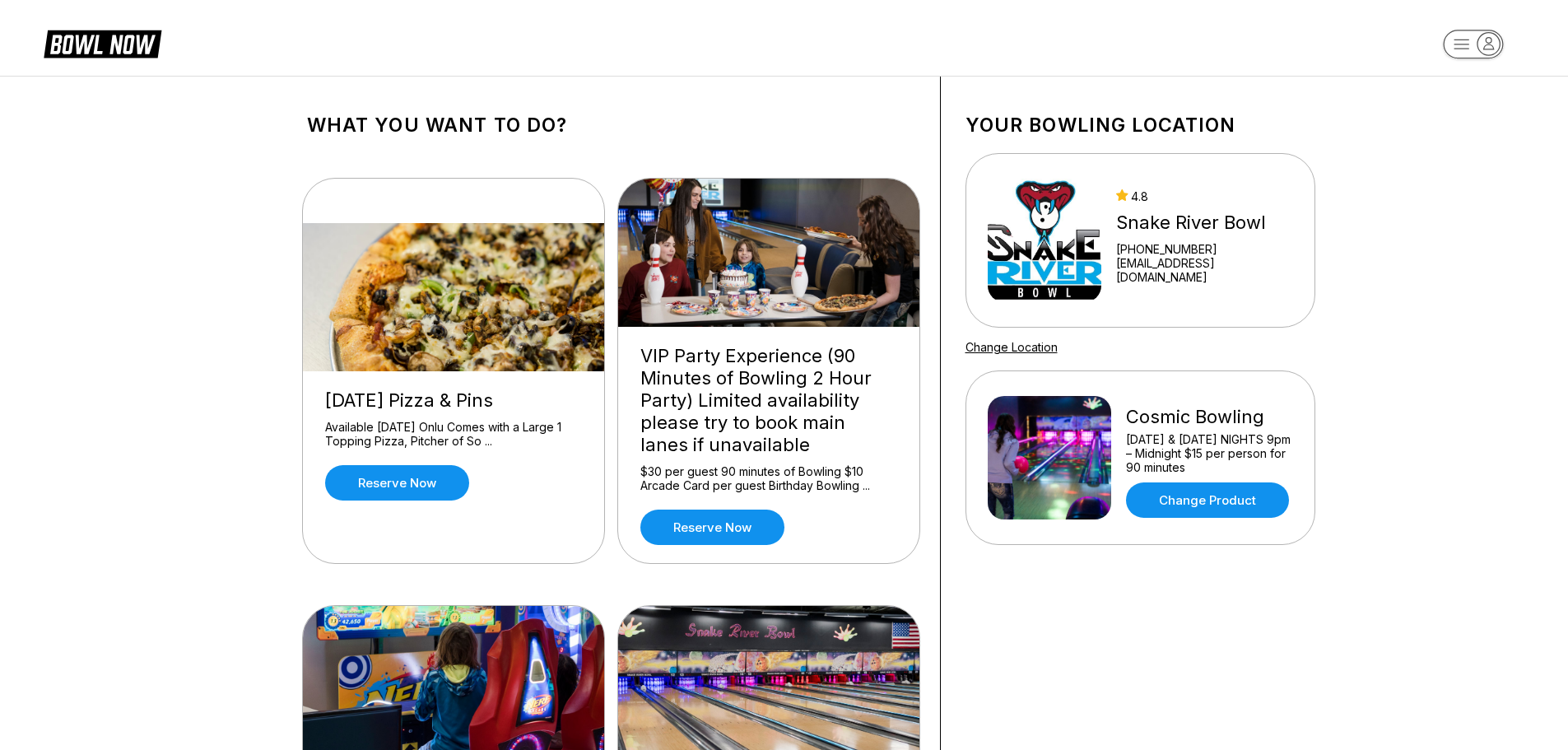
click at [1494, 44] on icon "button" at bounding box center [1489, 44] width 22 height 22
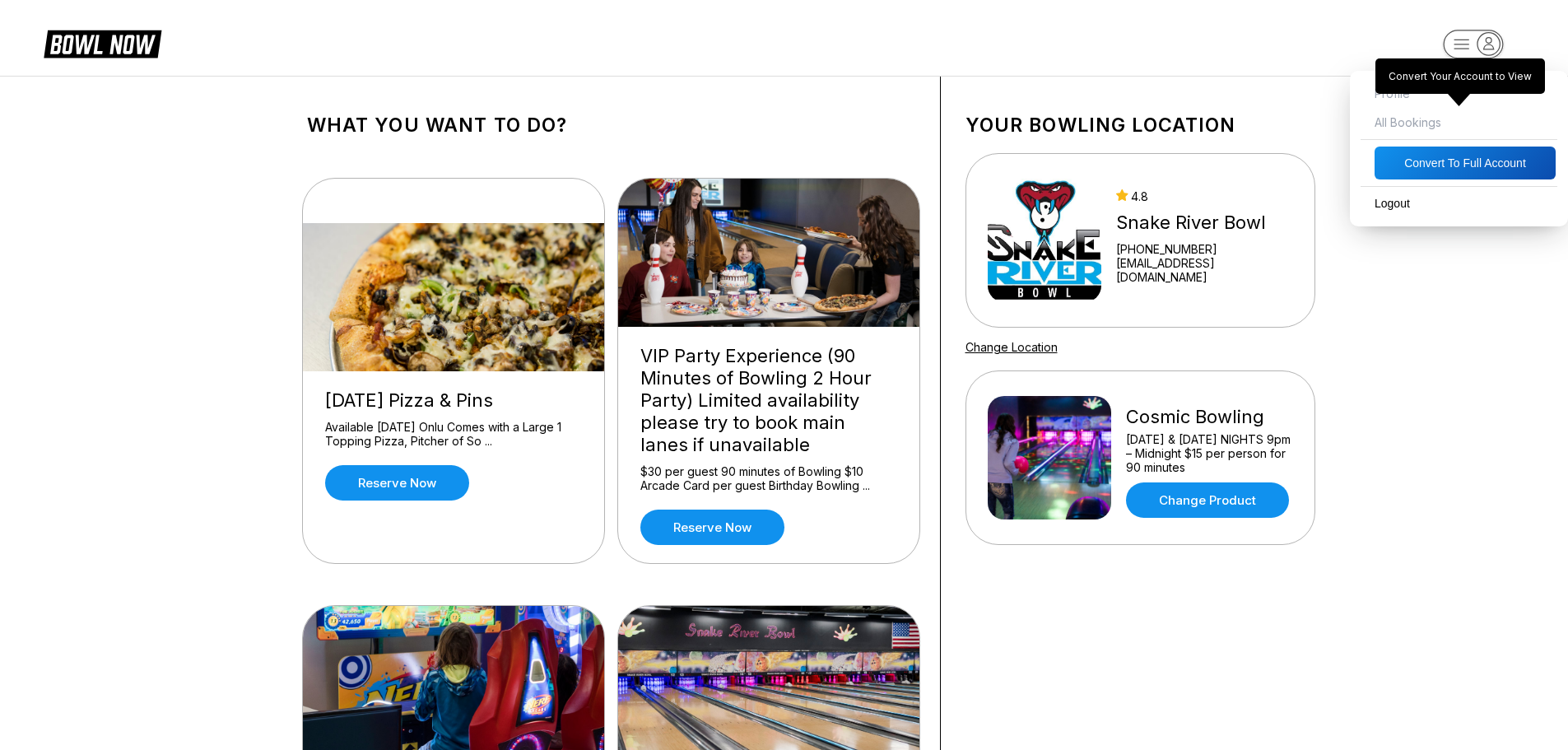
click at [1413, 122] on span "All Bookings" at bounding box center [1459, 122] width 202 height 29
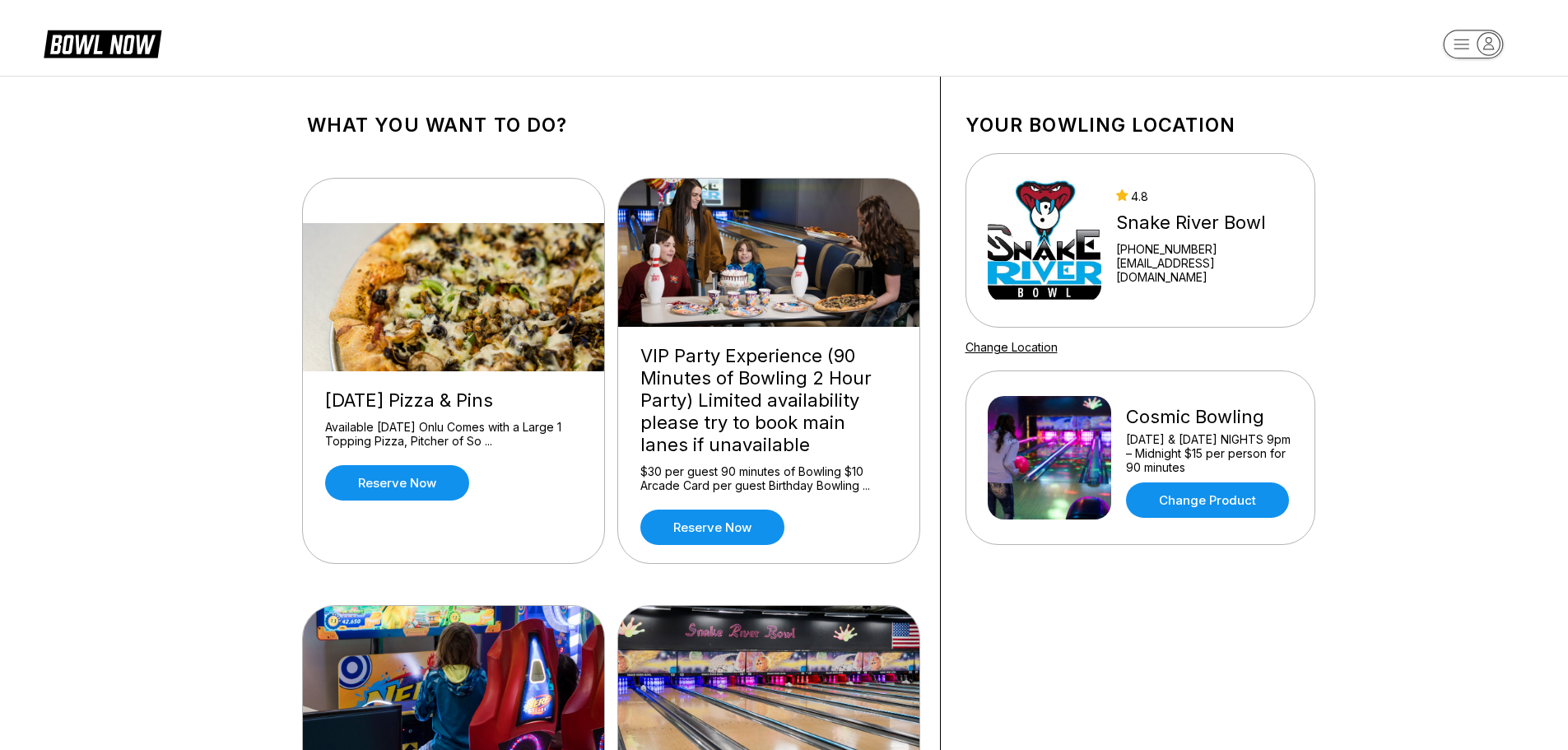
click at [1397, 398] on div "What you want to do? [DATE] Pizza & Pins Available [DATE] Onlu Comes with a Lar…" at bounding box center [784, 696] width 1568 height 1242
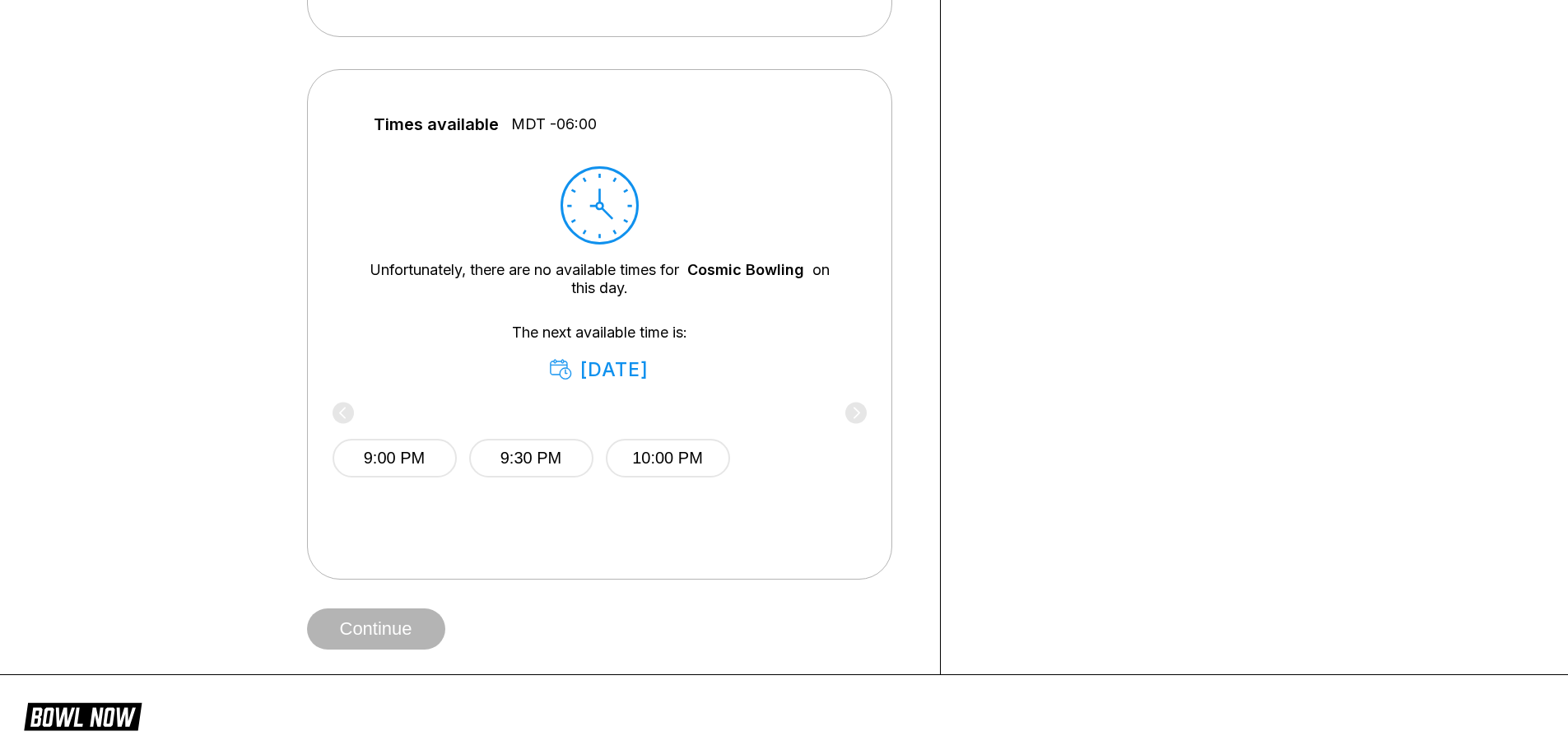
scroll to position [165, 0]
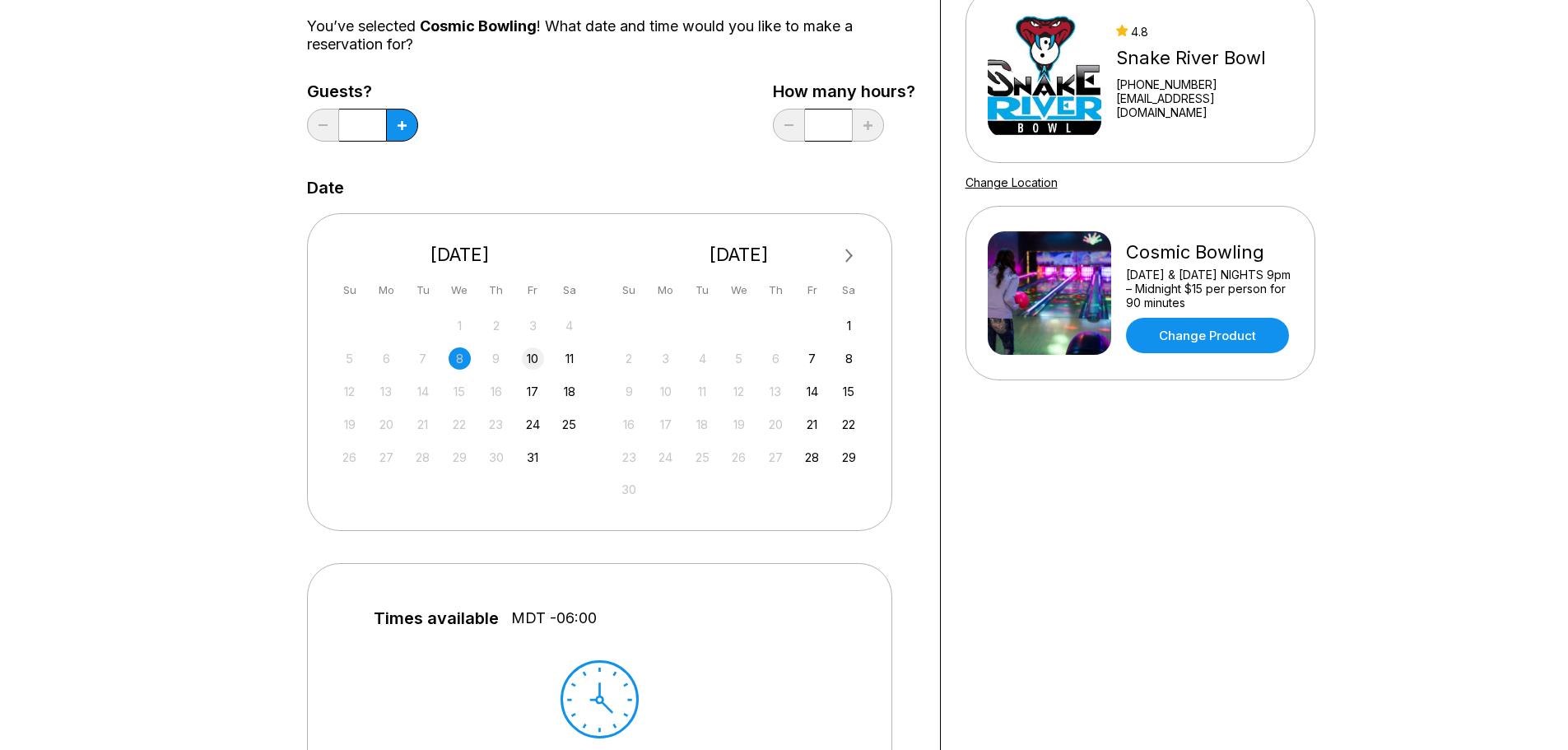
click at [533, 356] on div "10" at bounding box center [533, 359] width 22 height 22
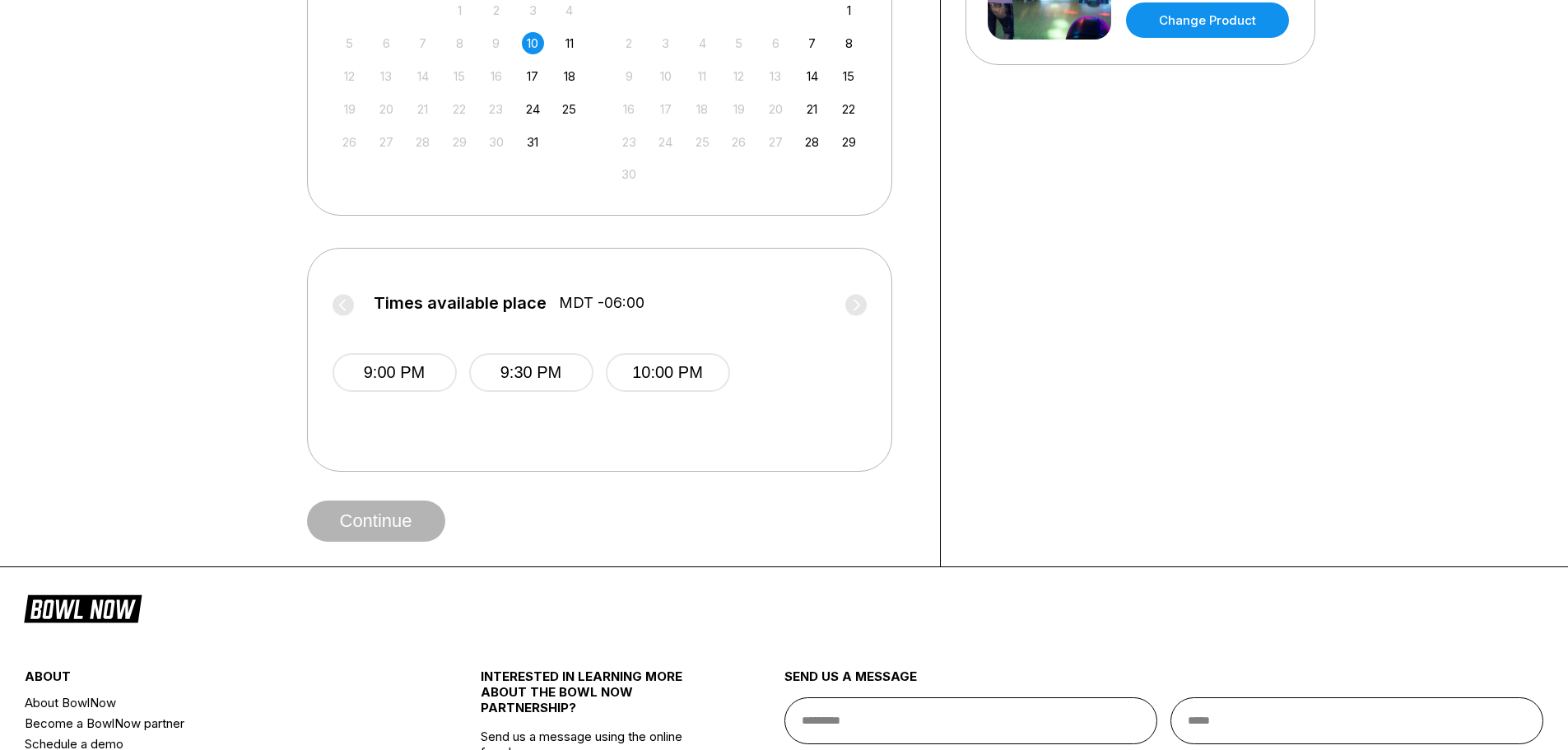
scroll to position [494, 0]
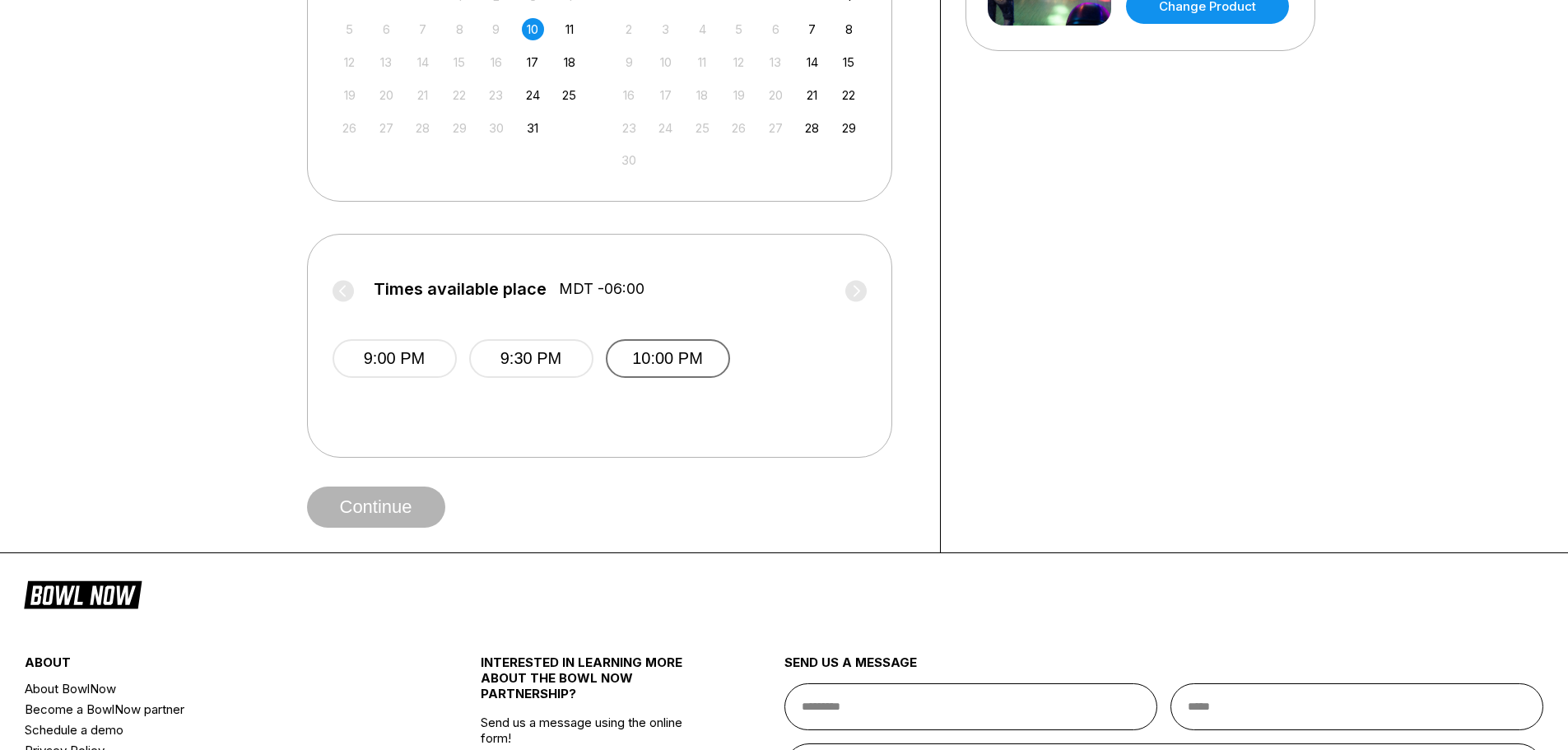
click at [672, 364] on button "10:00 PM" at bounding box center [668, 359] width 124 height 39
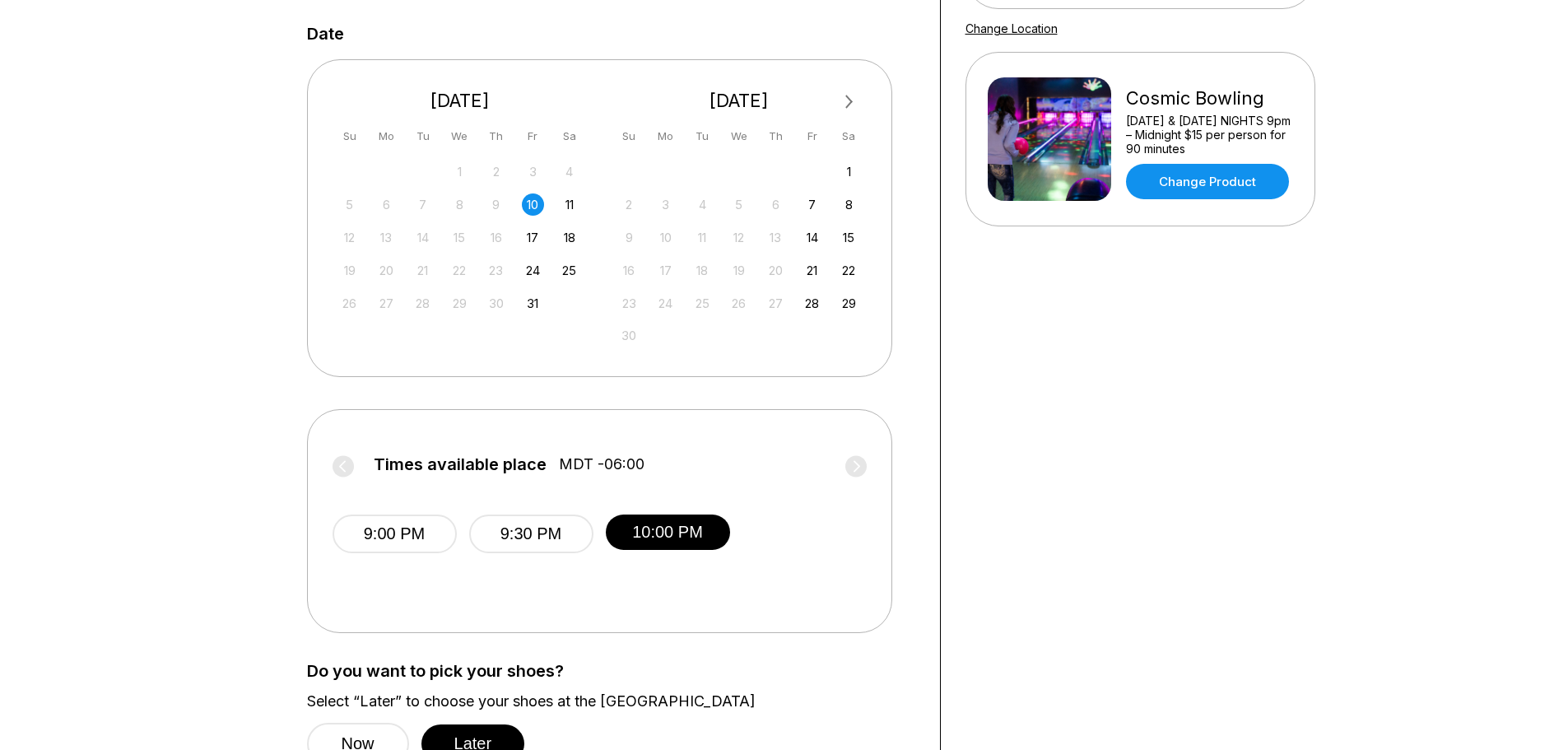
scroll to position [658, 0]
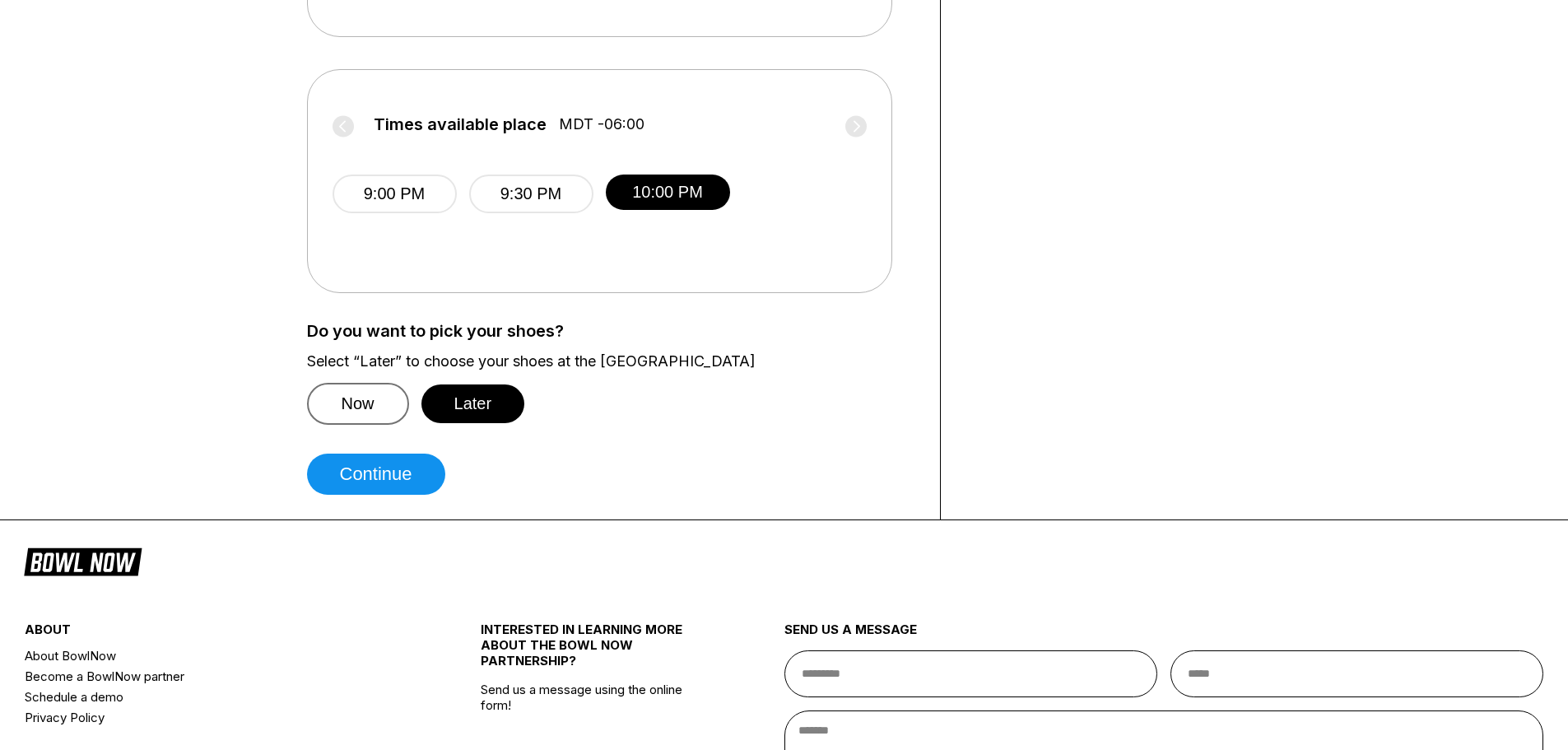
click at [381, 404] on button "Now" at bounding box center [358, 403] width 102 height 42
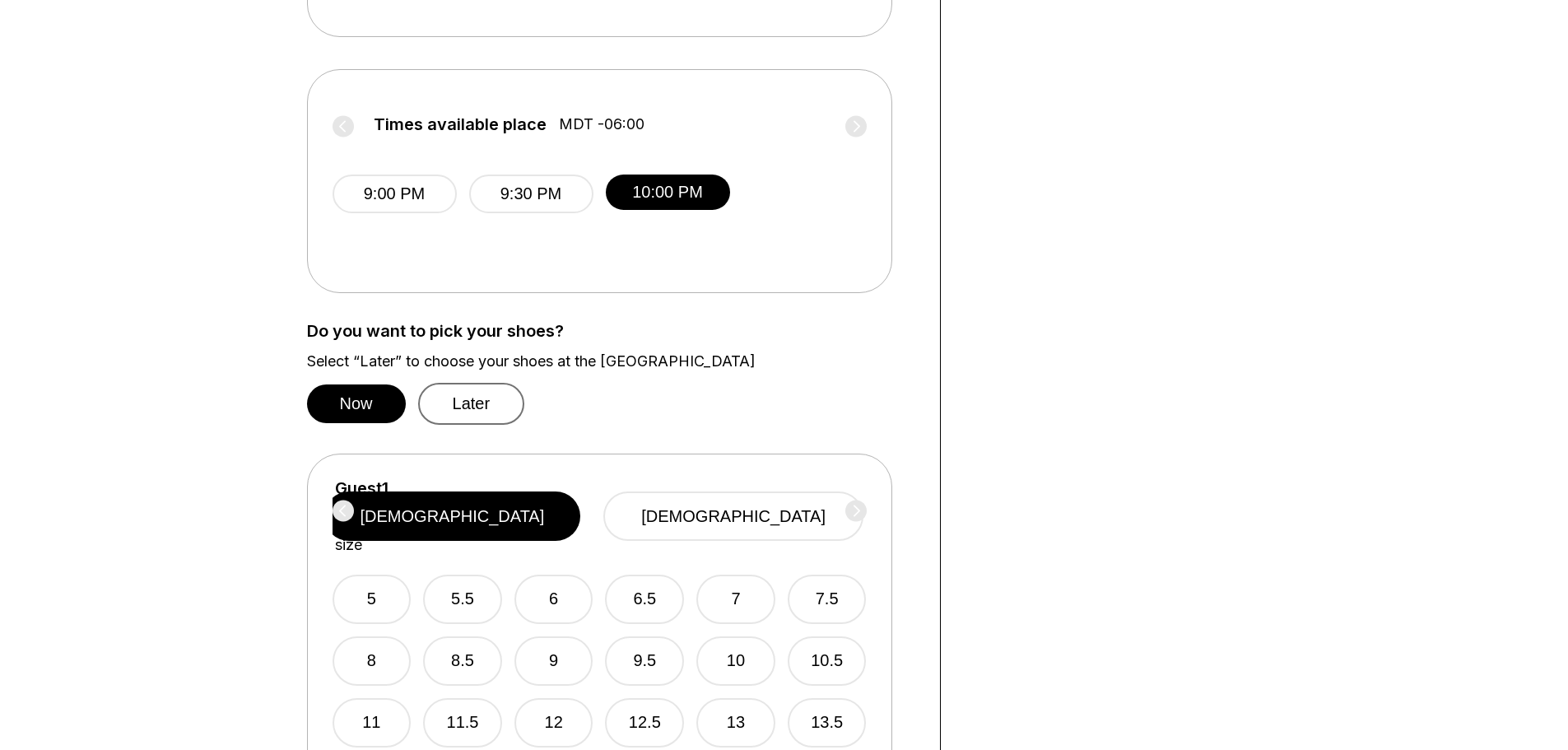
click at [465, 411] on button "Later" at bounding box center [472, 403] width 107 height 42
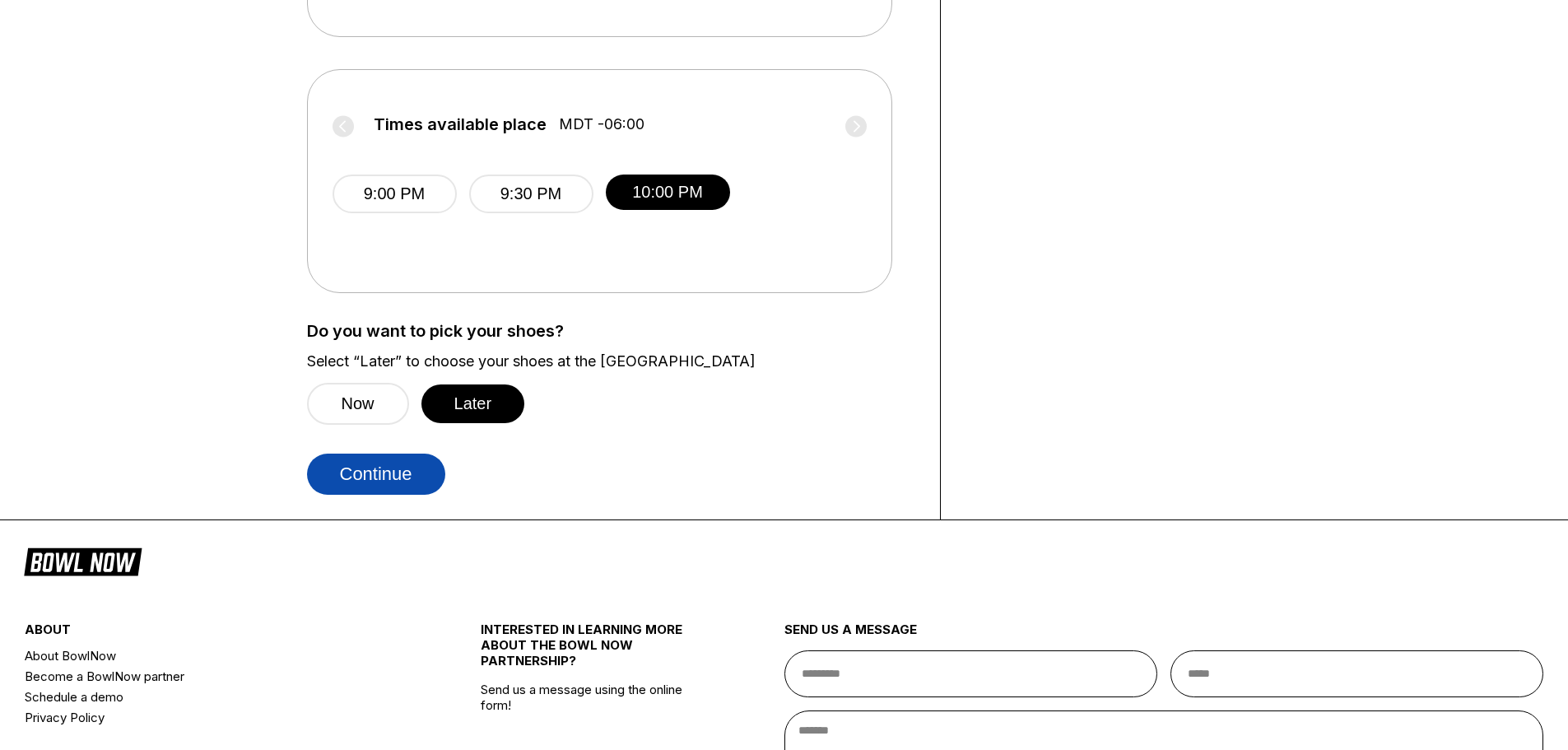
click at [388, 474] on button "Continue" at bounding box center [376, 474] width 139 height 42
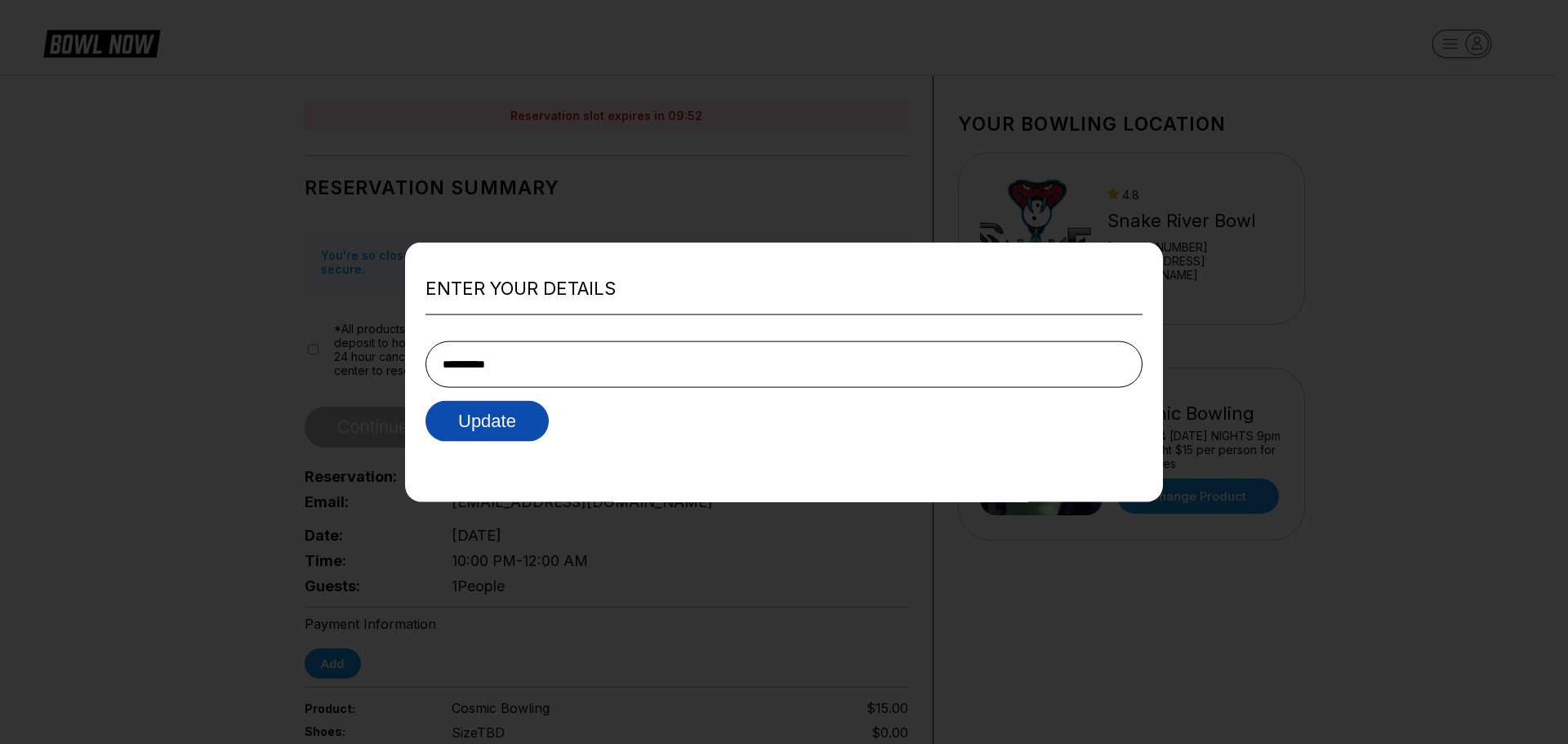
type input "**********"
click at [513, 423] on button "Update" at bounding box center [487, 421] width 123 height 41
